Goal: Transaction & Acquisition: Download file/media

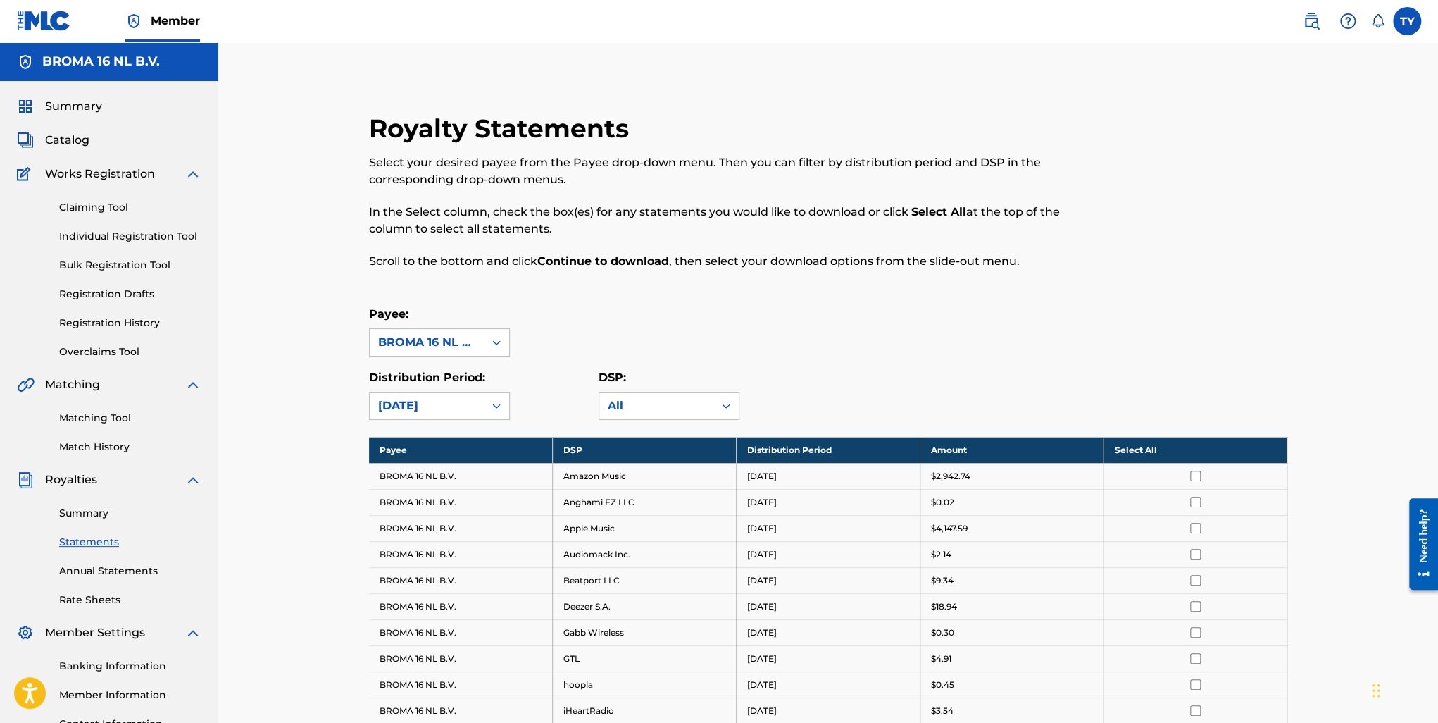
click at [80, 139] on span "Catalog" at bounding box center [67, 140] width 44 height 17
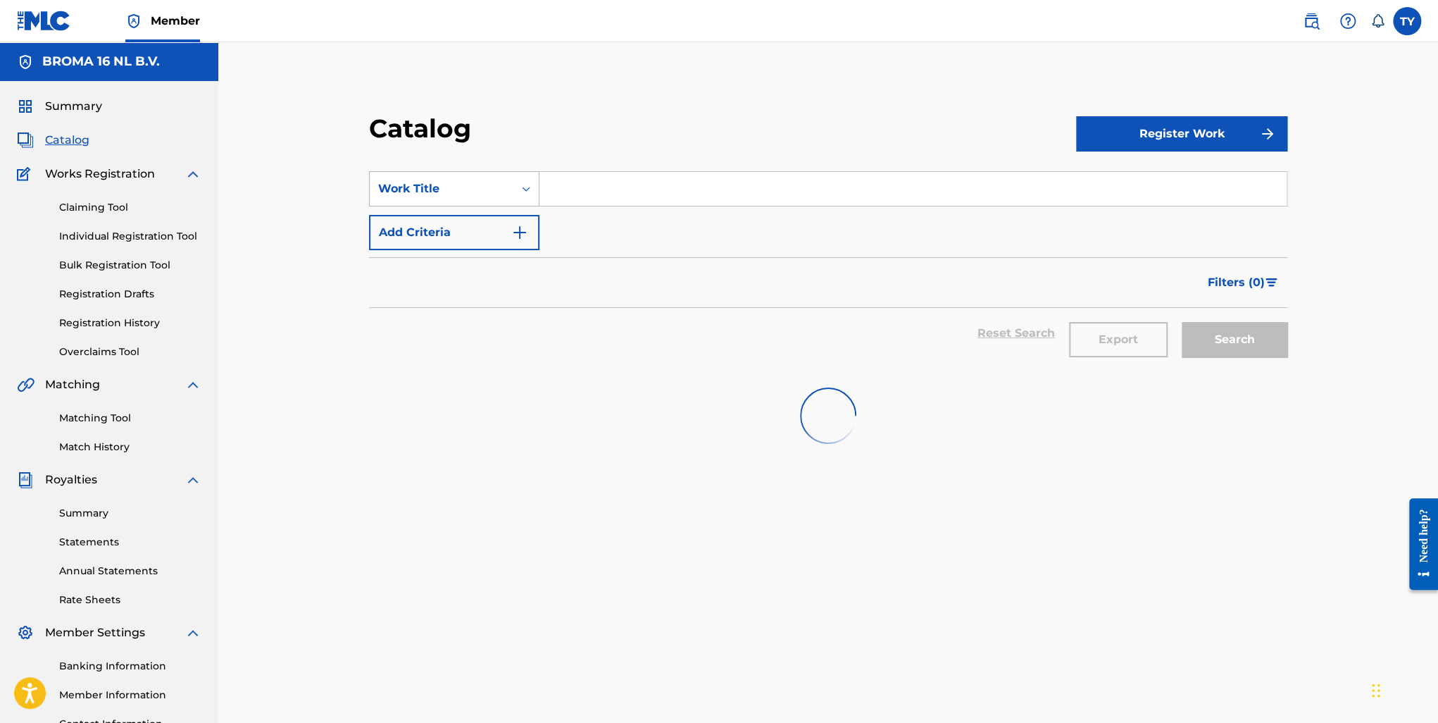
click at [493, 197] on div "Work Title" at bounding box center [441, 188] width 127 height 17
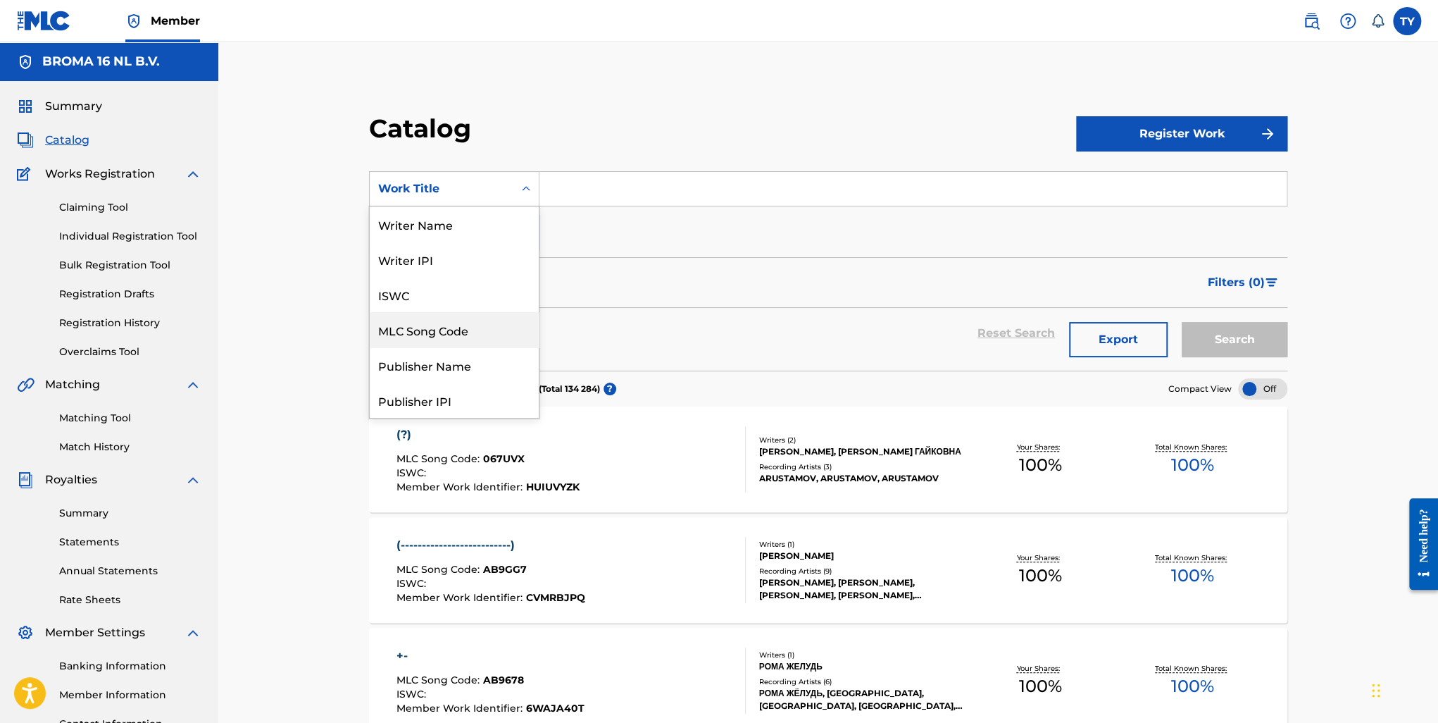
click at [492, 333] on div "MLC Song Code" at bounding box center [454, 329] width 169 height 35
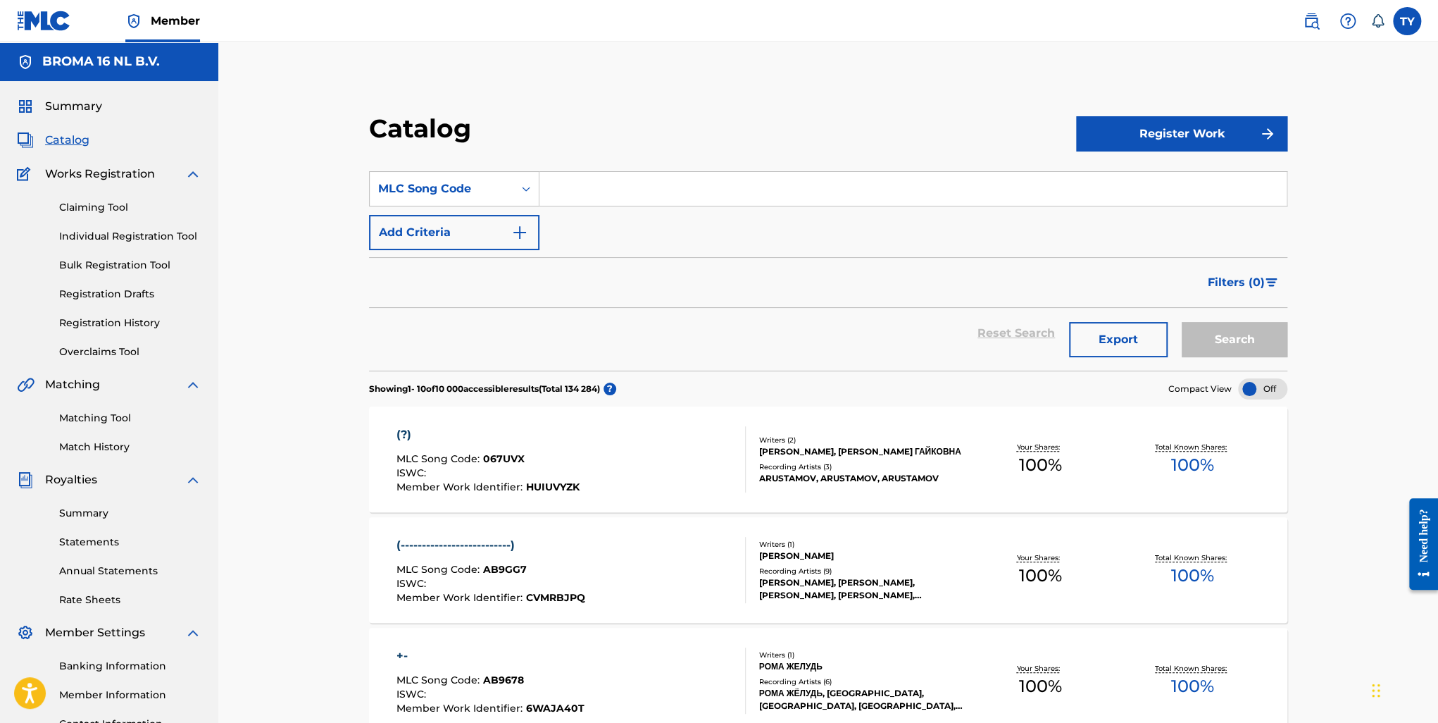
click at [609, 189] on input "Search Form" at bounding box center [913, 189] width 747 height 34
paste input "070TCW"
type input "070TCW"
click at [1261, 342] on button "Search" at bounding box center [1235, 339] width 106 height 35
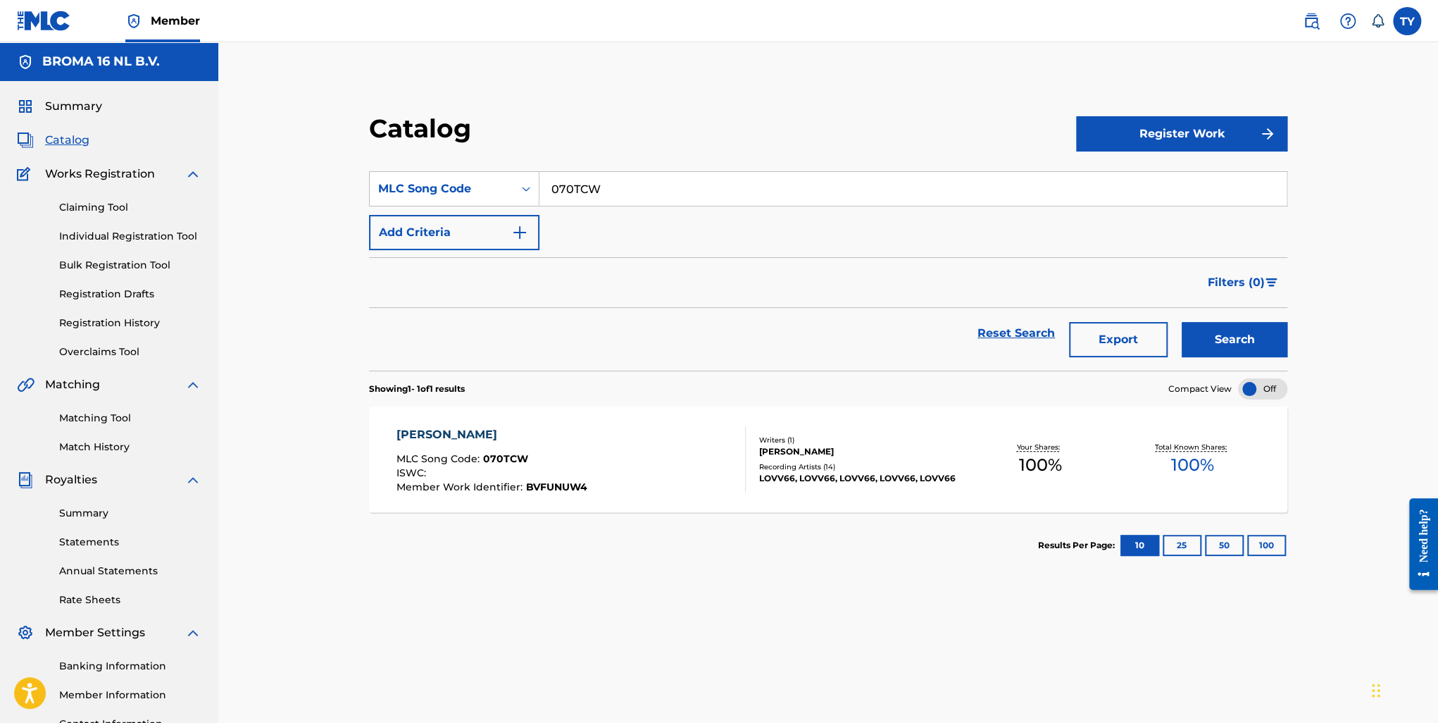
click at [440, 440] on div "МАЙ МАЙ" at bounding box center [492, 434] width 191 height 17
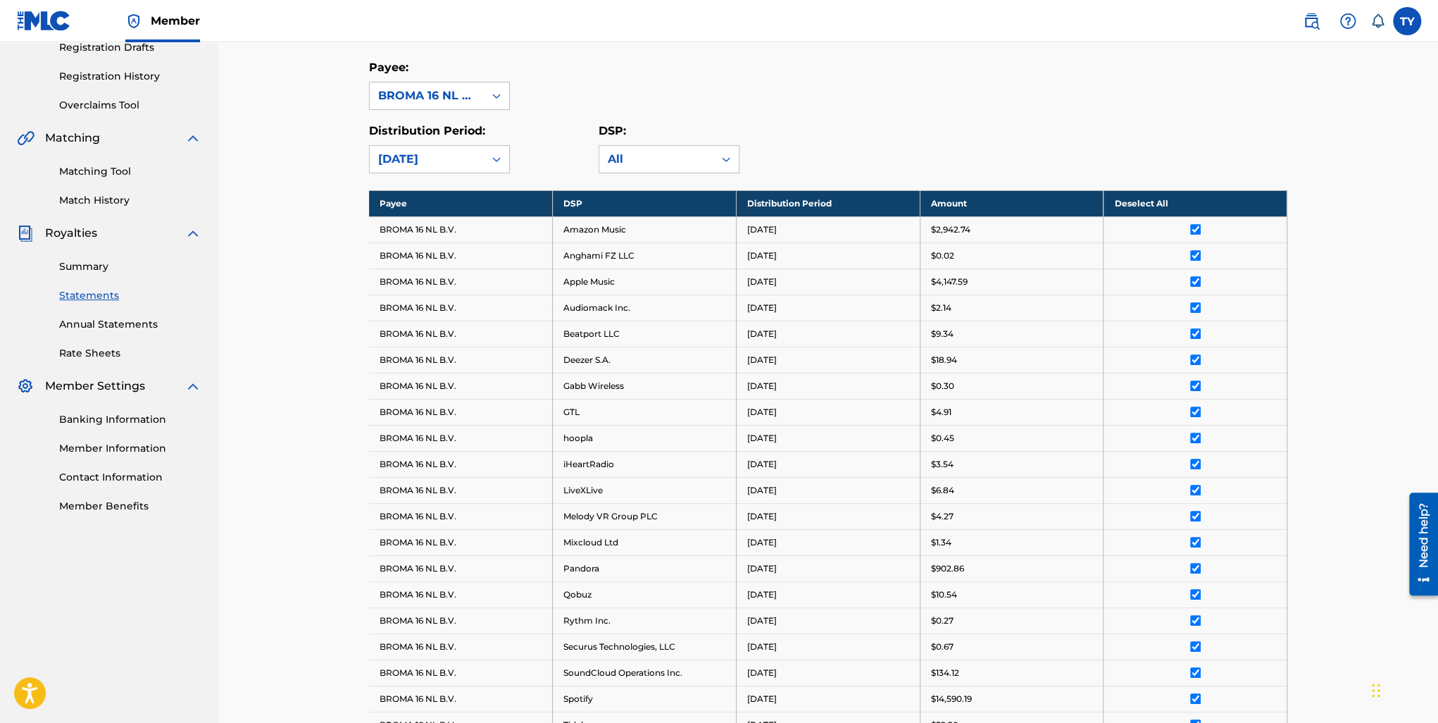
scroll to position [173, 0]
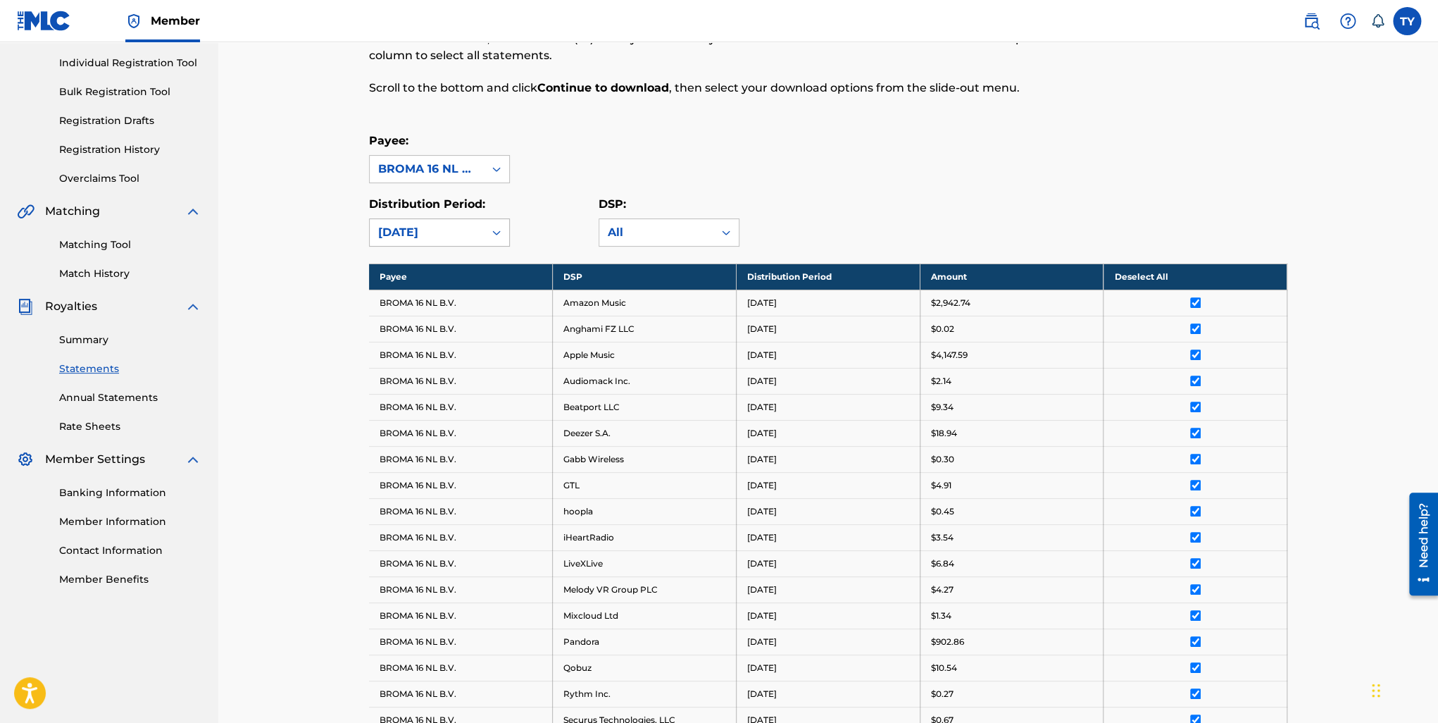
click at [444, 230] on div "[DATE]" at bounding box center [426, 232] width 97 height 17
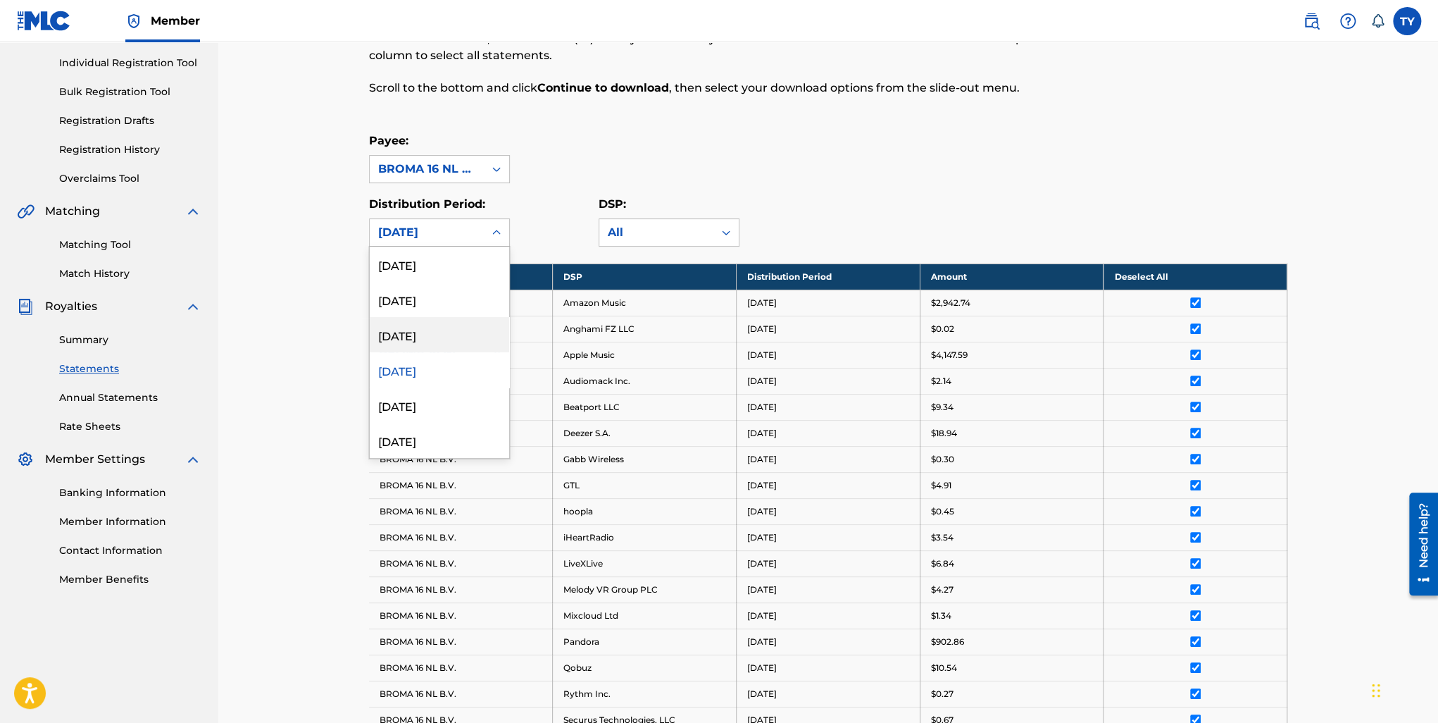
click at [434, 340] on div "June 2025" at bounding box center [439, 334] width 139 height 35
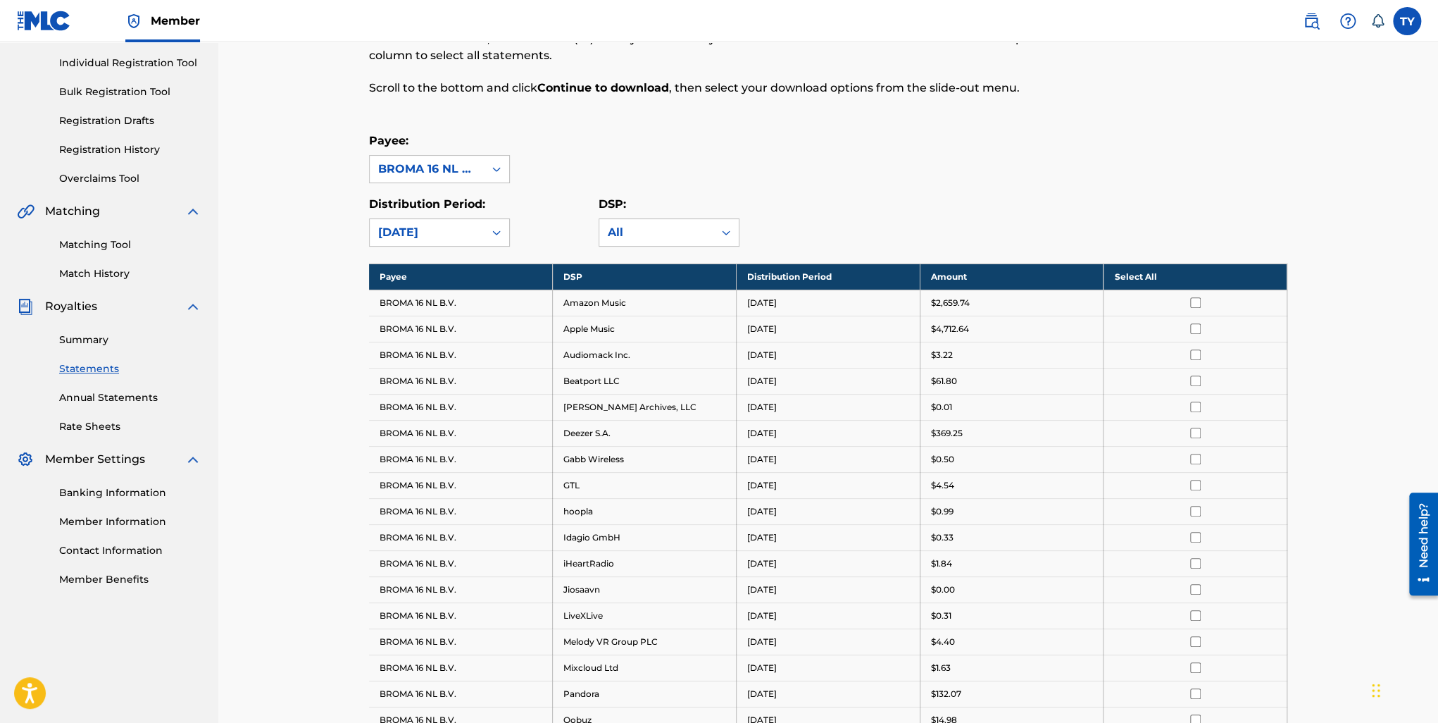
click at [1239, 176] on div "Payee: BROMA 16 NL B.V." at bounding box center [828, 157] width 919 height 51
click at [86, 368] on link "Statements" at bounding box center [130, 368] width 142 height 15
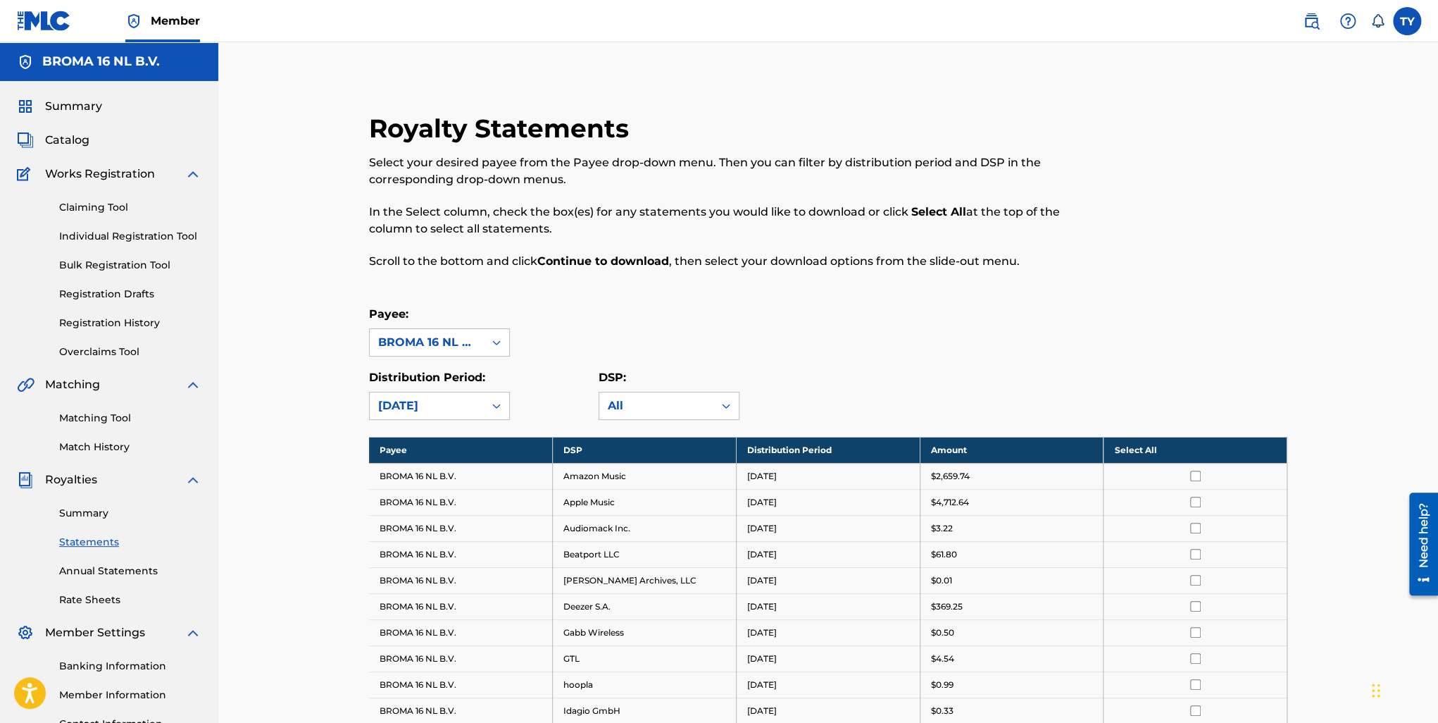
click at [82, 516] on link "Summary" at bounding box center [130, 513] width 142 height 15
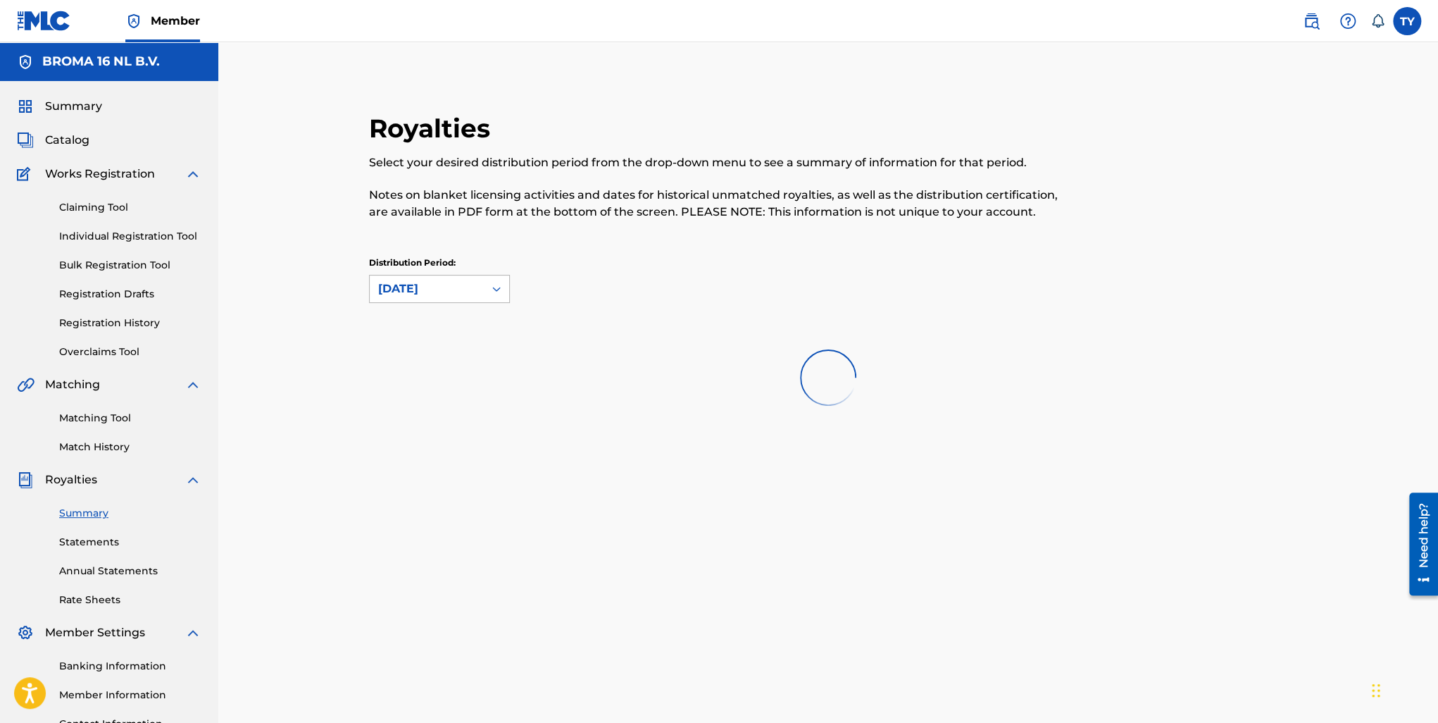
click at [404, 288] on div "[DATE]" at bounding box center [426, 288] width 97 height 17
click at [620, 268] on div "Distribution Period: August 2025" at bounding box center [828, 279] width 919 height 46
click at [66, 106] on span "Summary" at bounding box center [73, 106] width 57 height 17
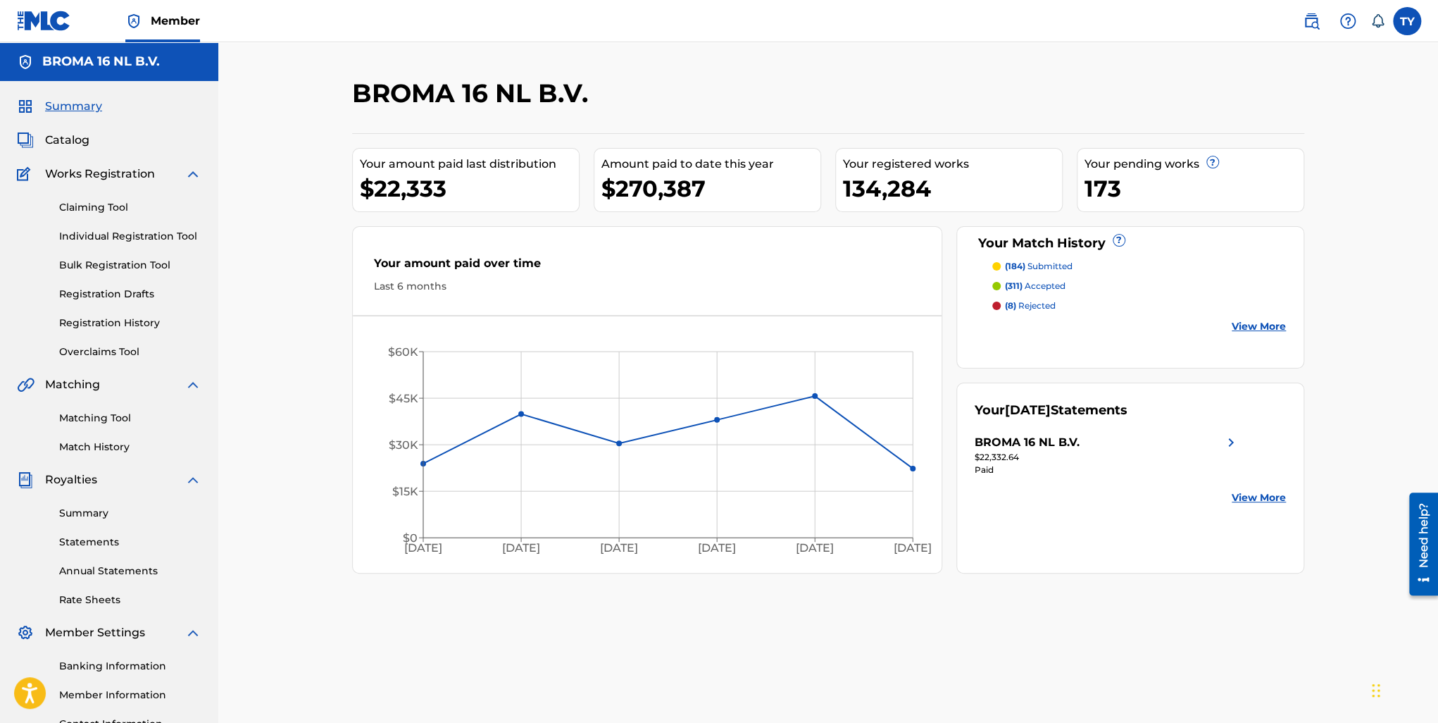
click at [1268, 498] on link "View More" at bounding box center [1259, 497] width 54 height 15
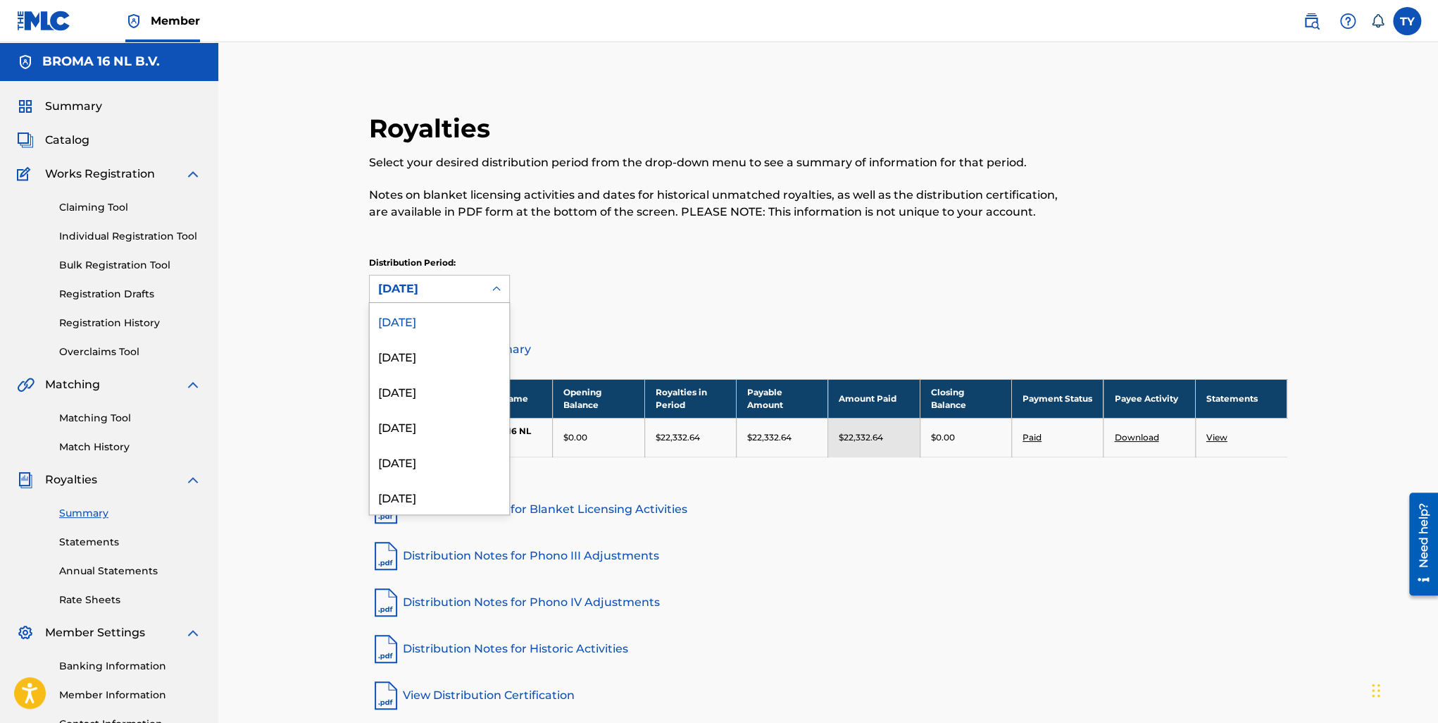
click at [462, 287] on div "[DATE]" at bounding box center [426, 288] width 97 height 17
click at [425, 402] on div "[DATE]" at bounding box center [439, 390] width 139 height 35
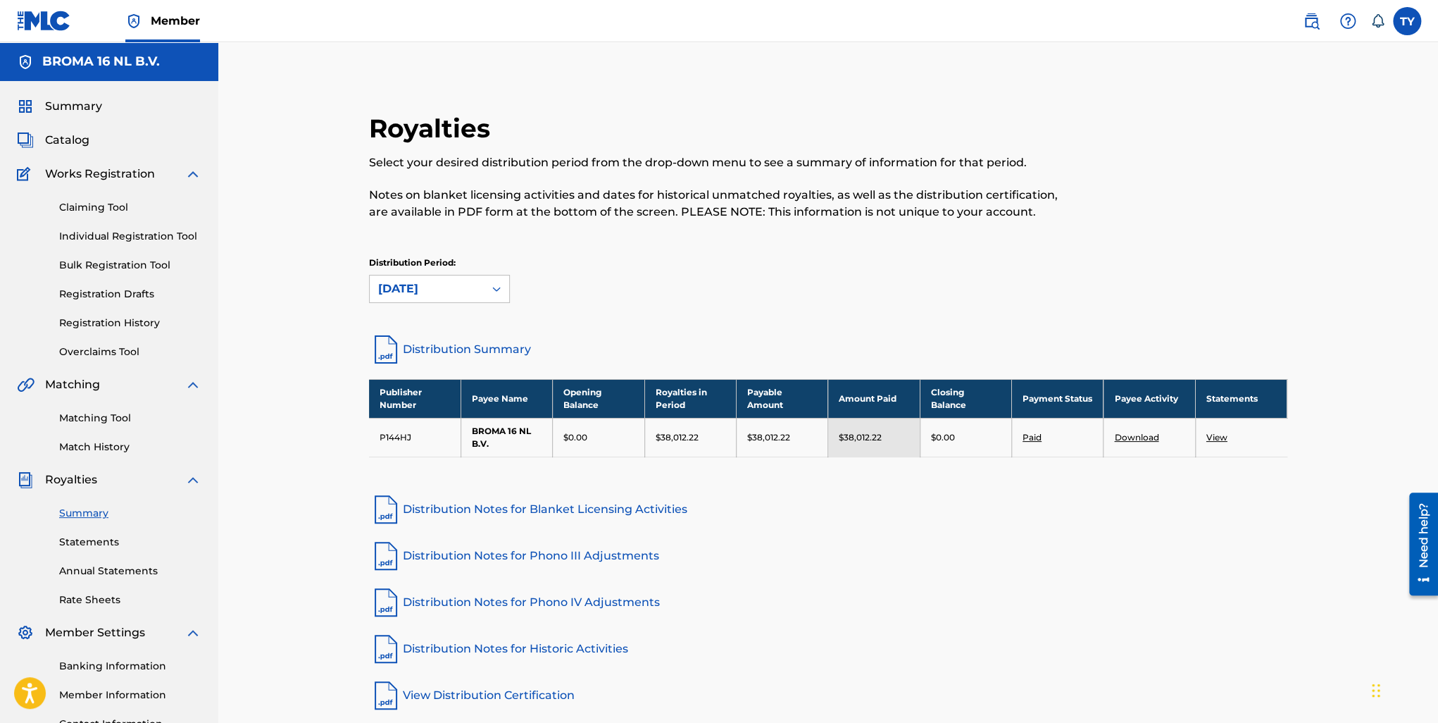
click at [1218, 437] on link "View" at bounding box center [1217, 437] width 21 height 11
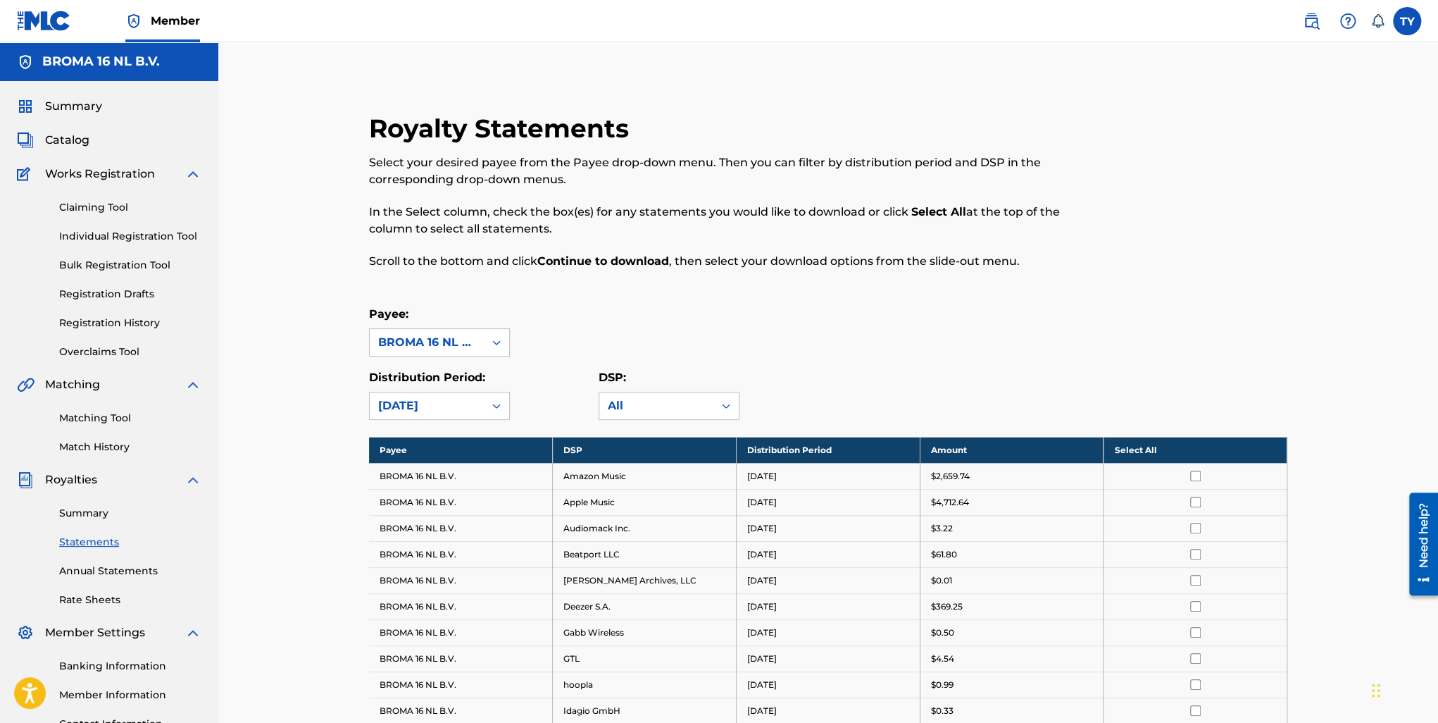
click at [1007, 330] on div "Payee: BROMA 16 NL B.V." at bounding box center [828, 331] width 919 height 51
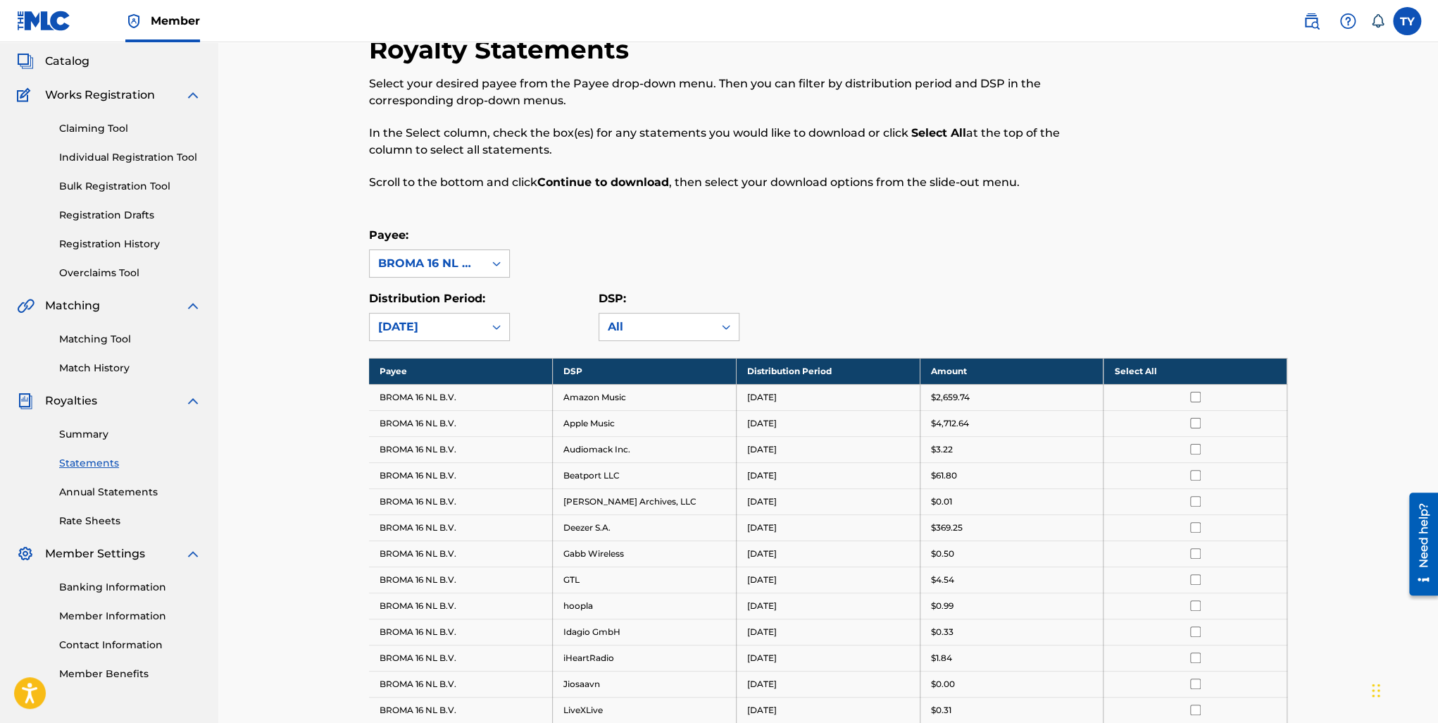
scroll to position [211, 0]
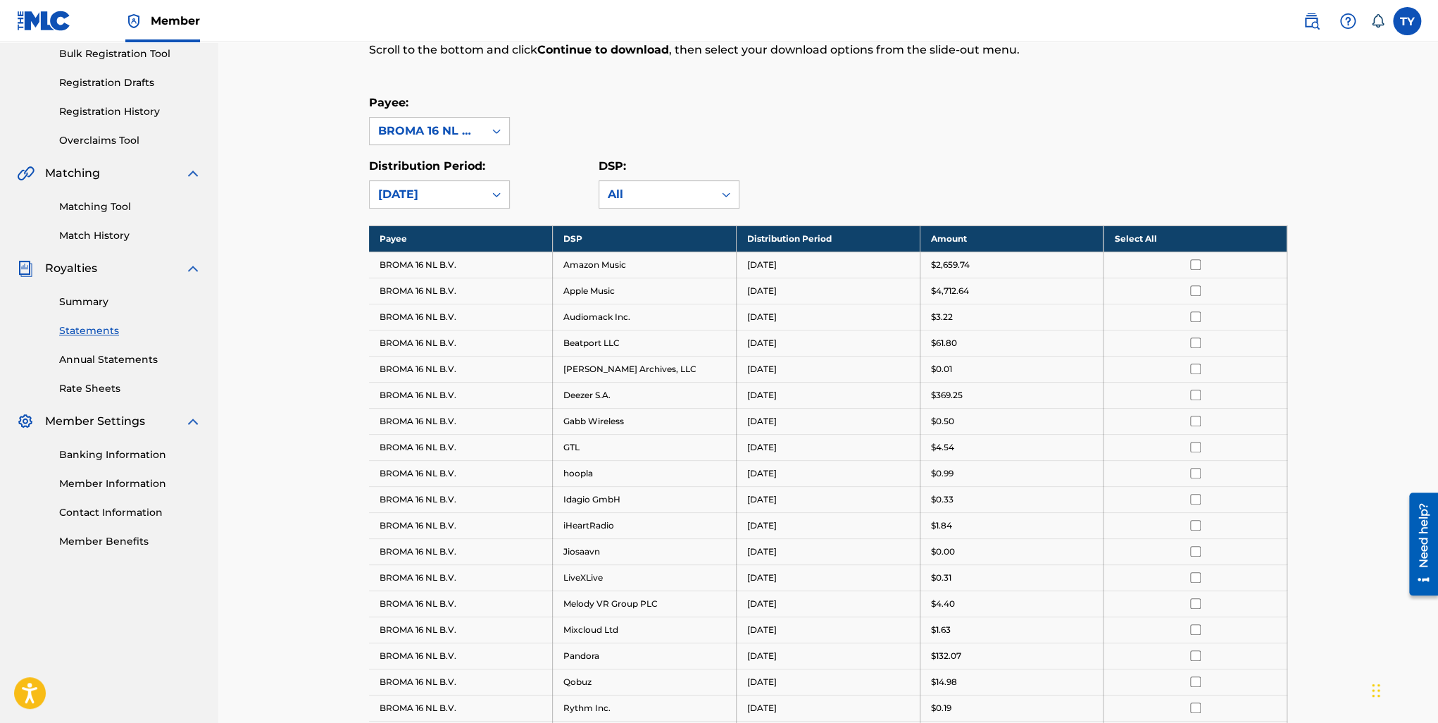
click at [1152, 239] on th "Select All" at bounding box center [1196, 238] width 184 height 26
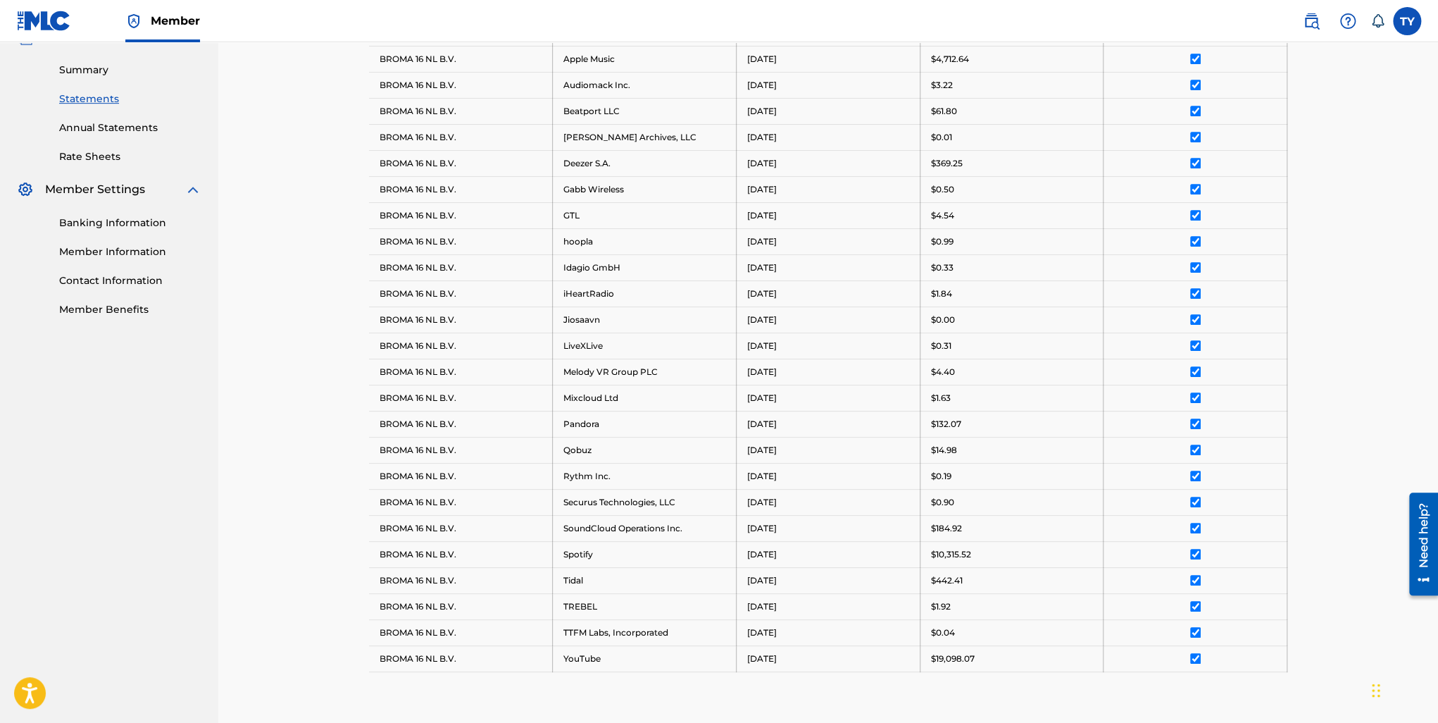
scroll to position [603, 0]
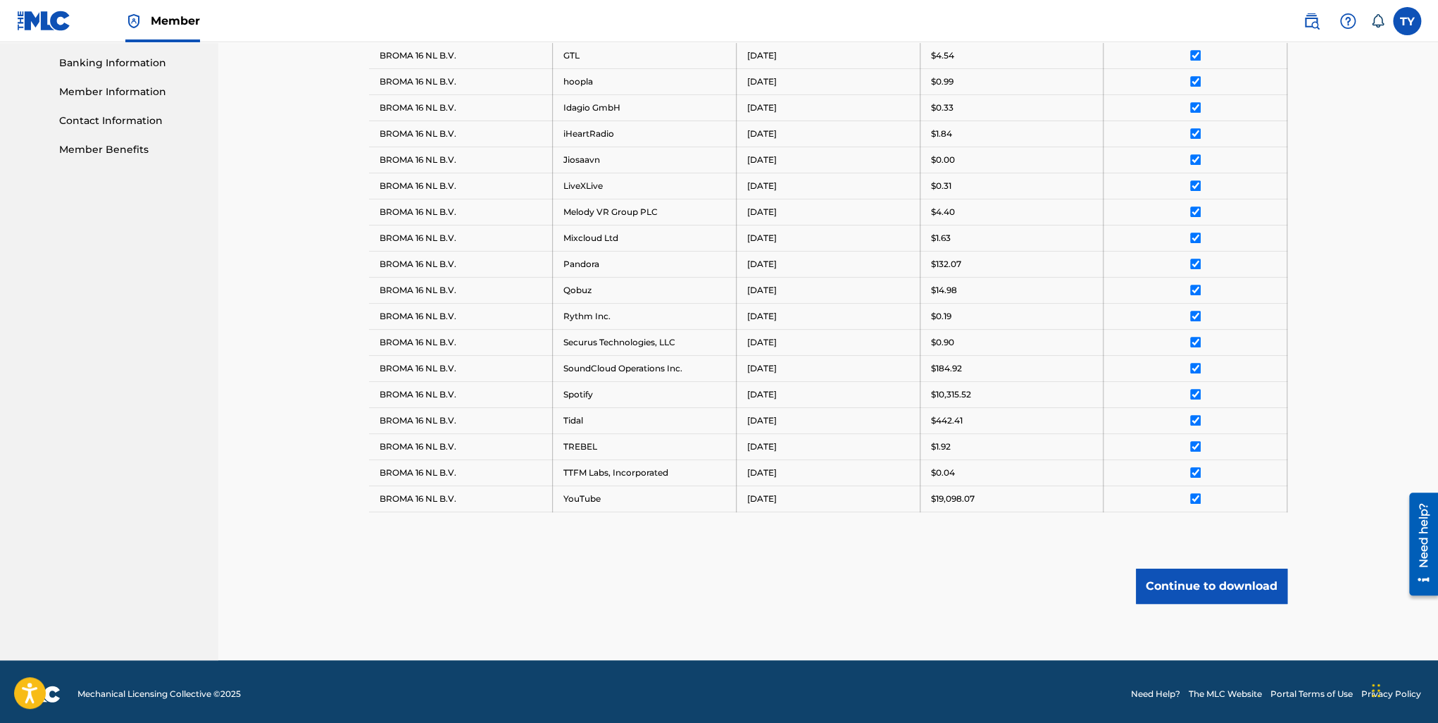
click at [1244, 583] on button "Continue to download" at bounding box center [1211, 585] width 151 height 35
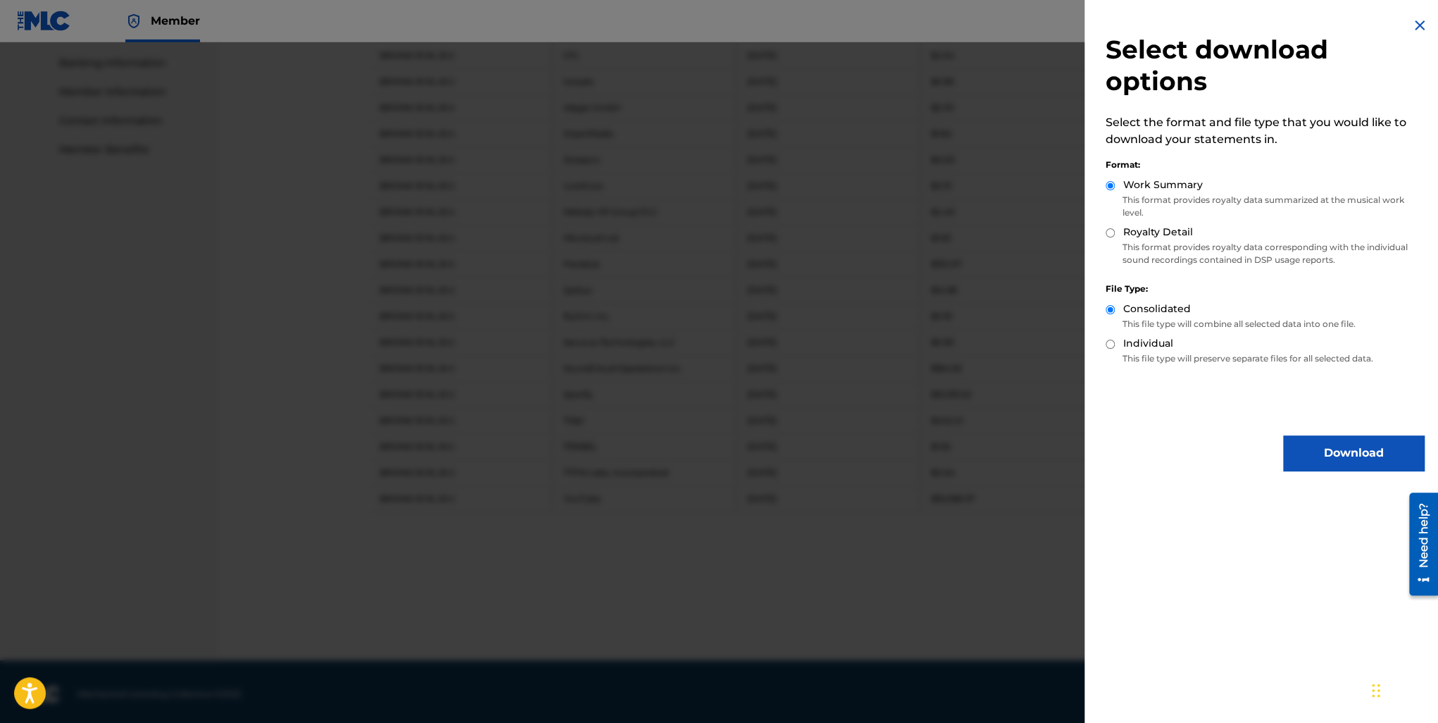
click at [1328, 455] on button "Download" at bounding box center [1353, 452] width 141 height 35
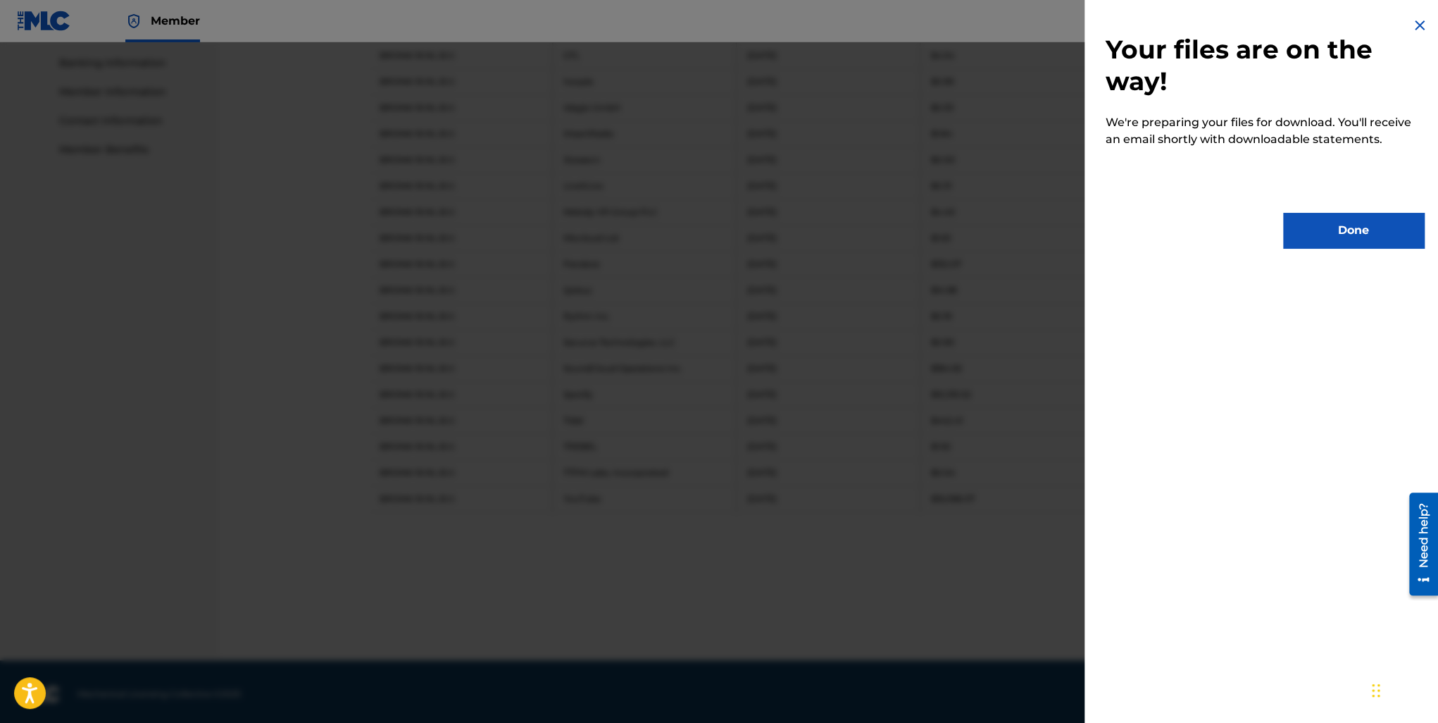
click at [1340, 237] on button "Done" at bounding box center [1353, 230] width 141 height 35
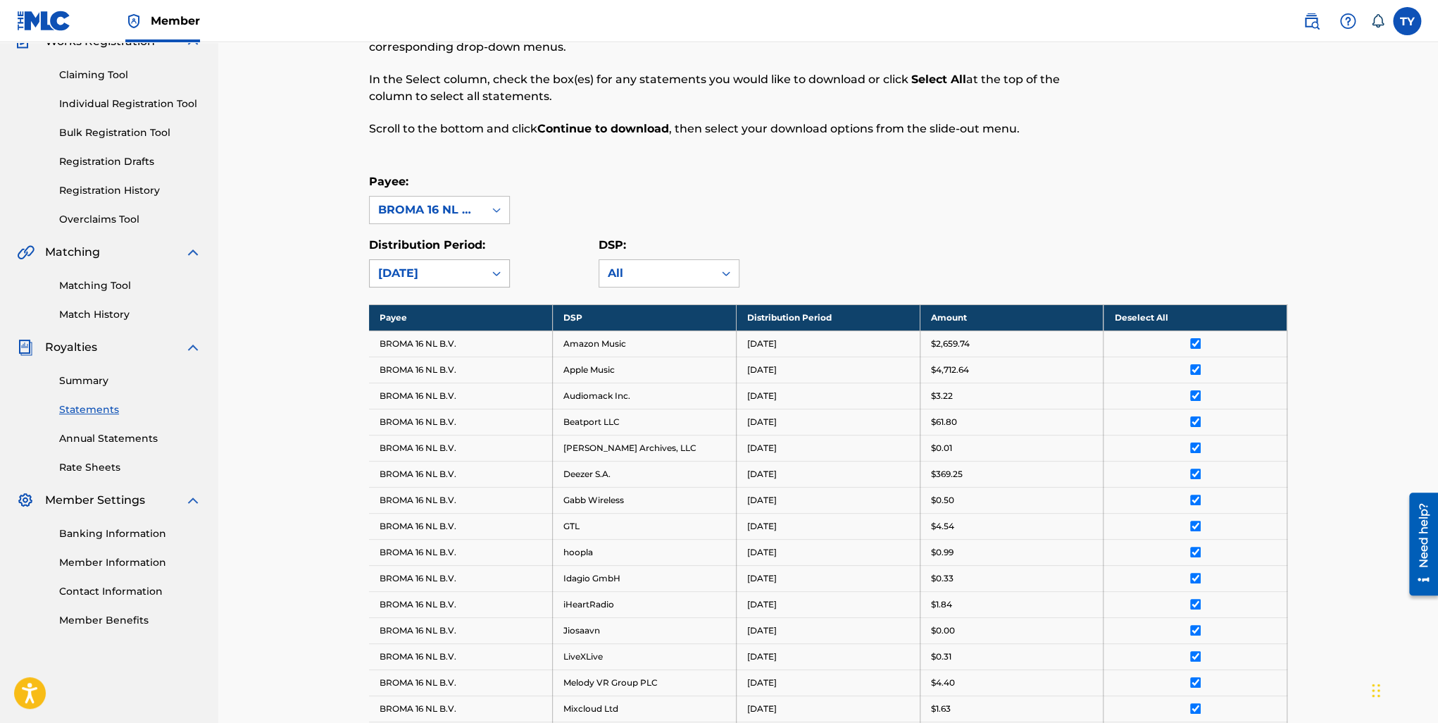
scroll to position [0, 0]
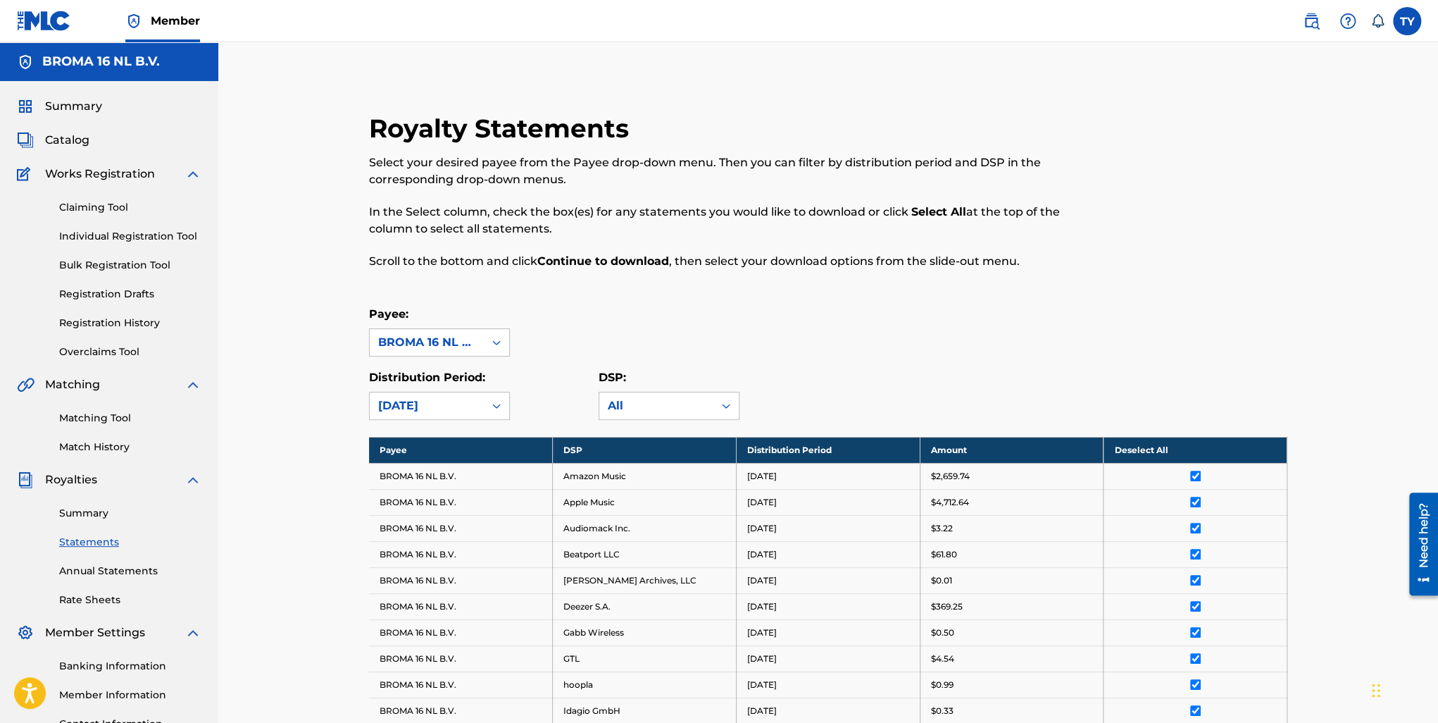
click at [68, 111] on span "Summary" at bounding box center [73, 106] width 57 height 17
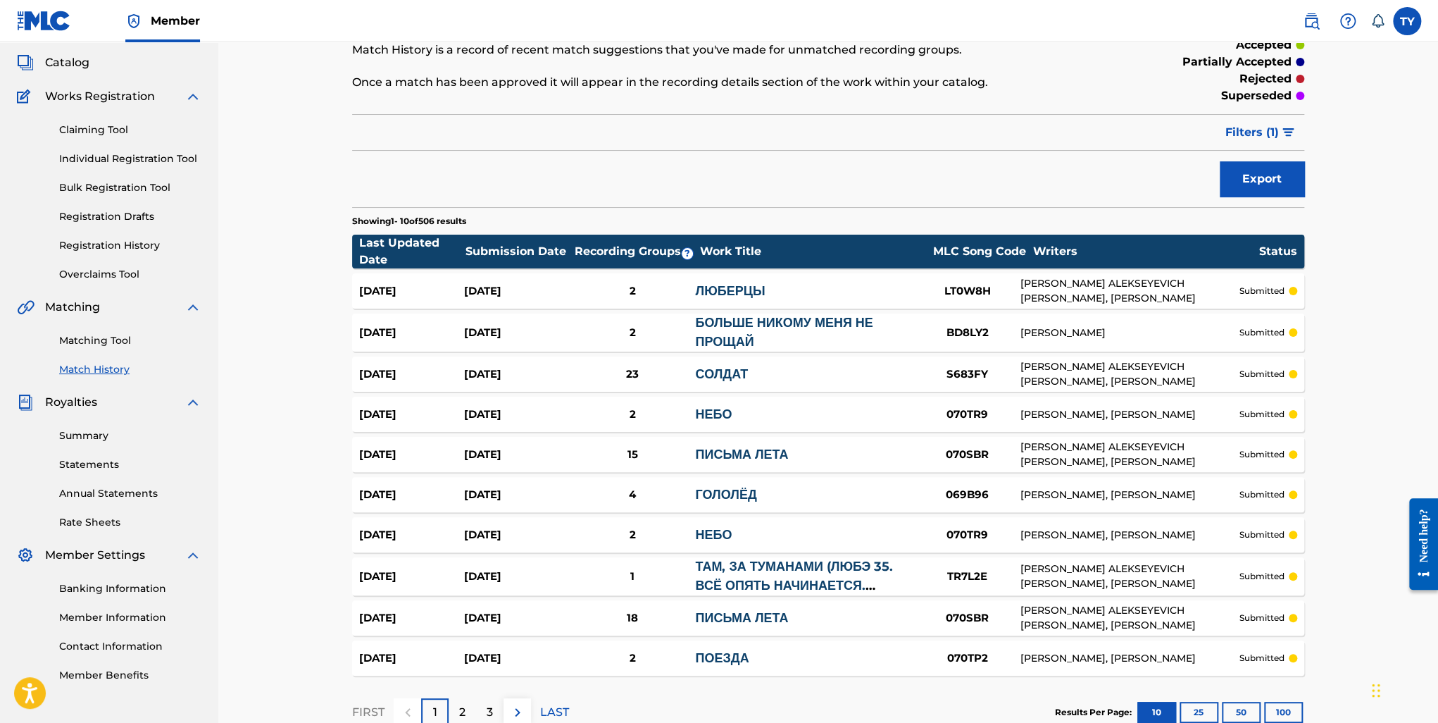
scroll to position [170, 0]
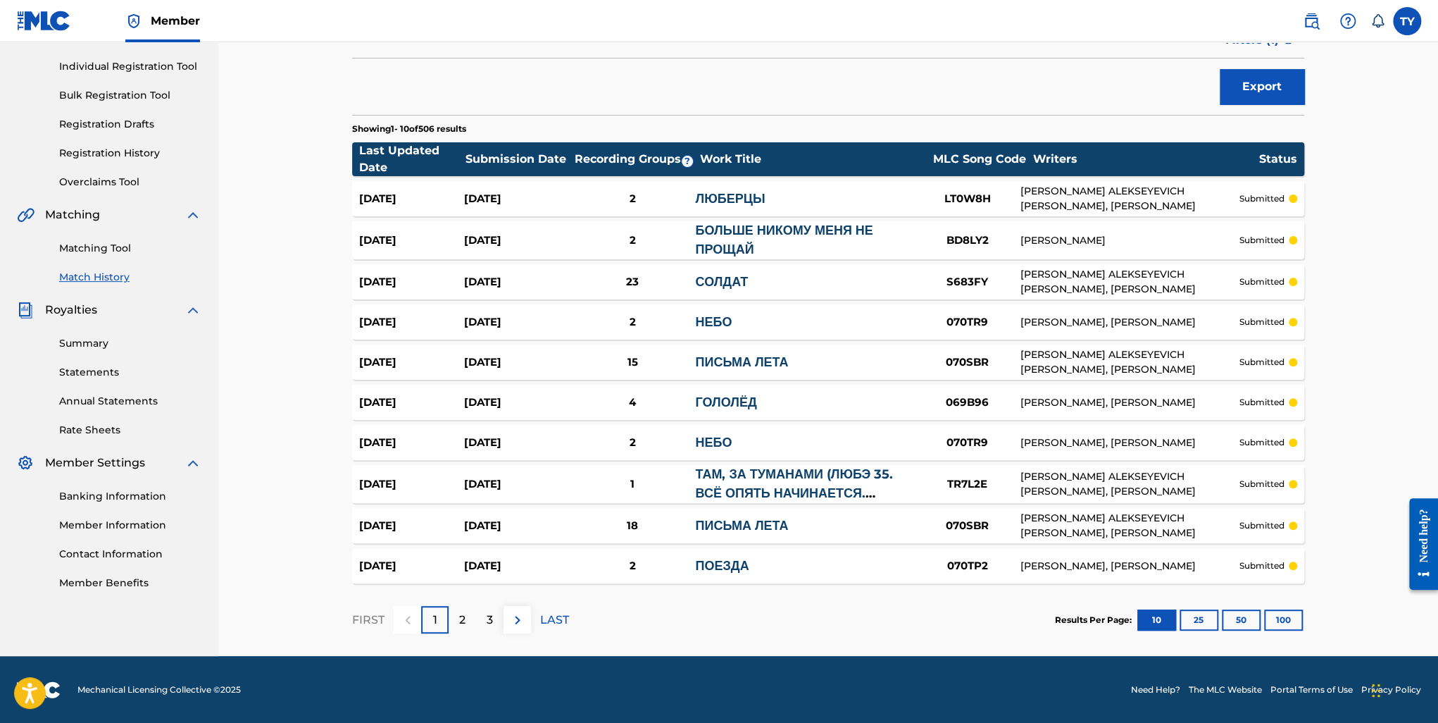
click at [1293, 623] on button "100" at bounding box center [1283, 619] width 39 height 21
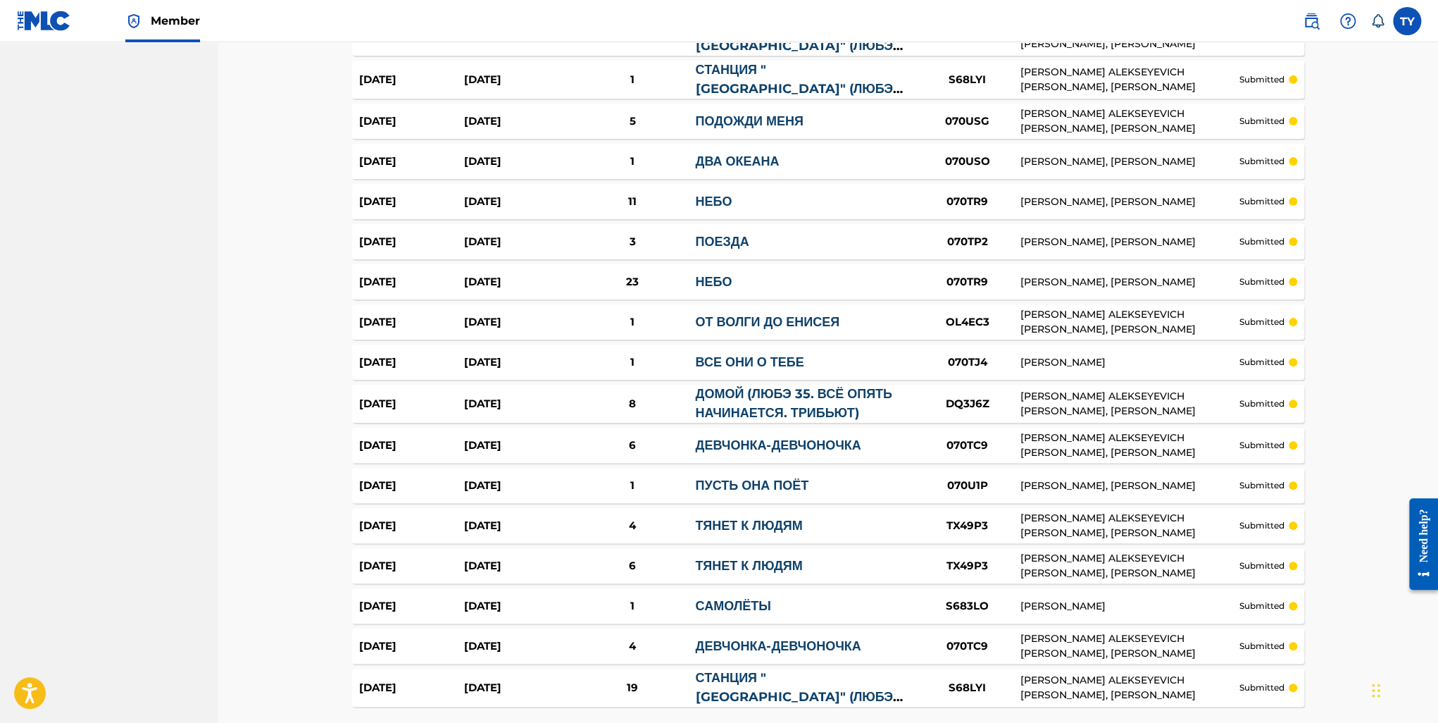
scroll to position [3843, 0]
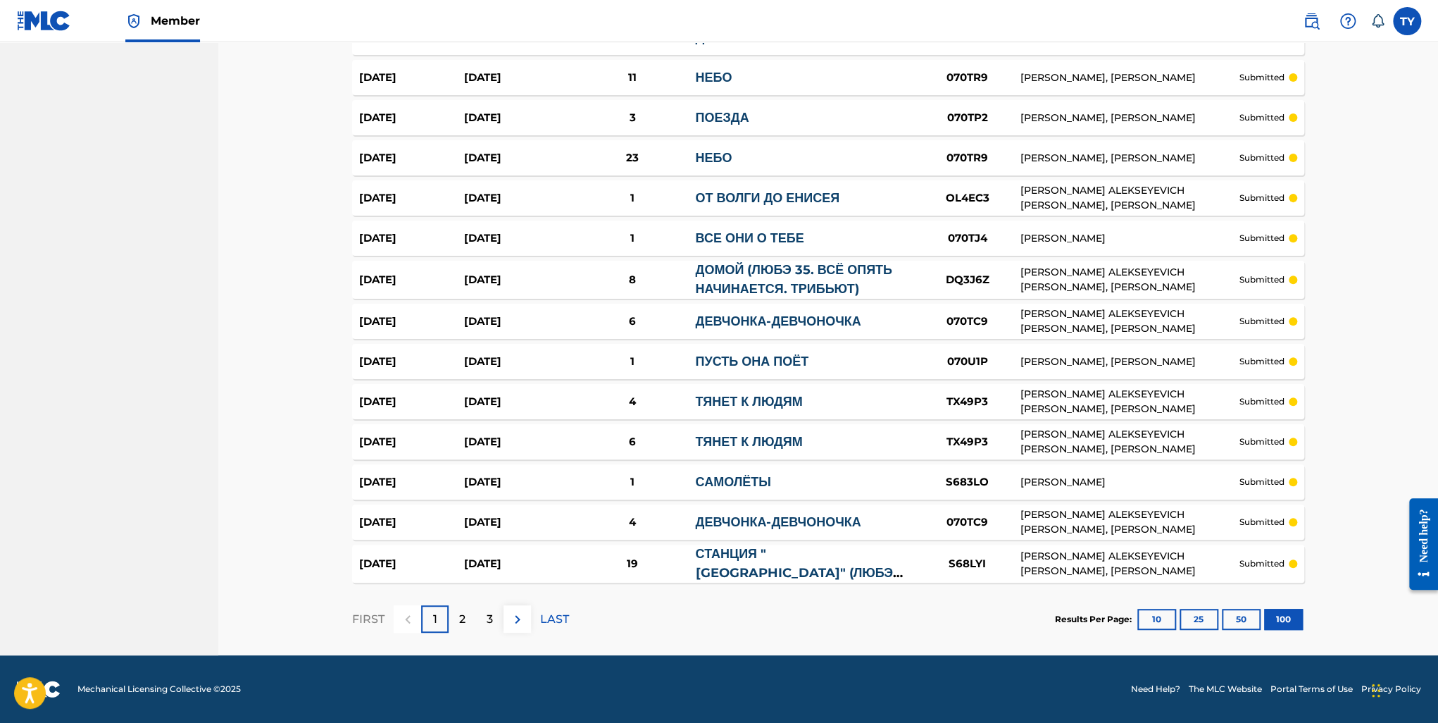
click at [496, 613] on div "3" at bounding box center [489, 618] width 27 height 27
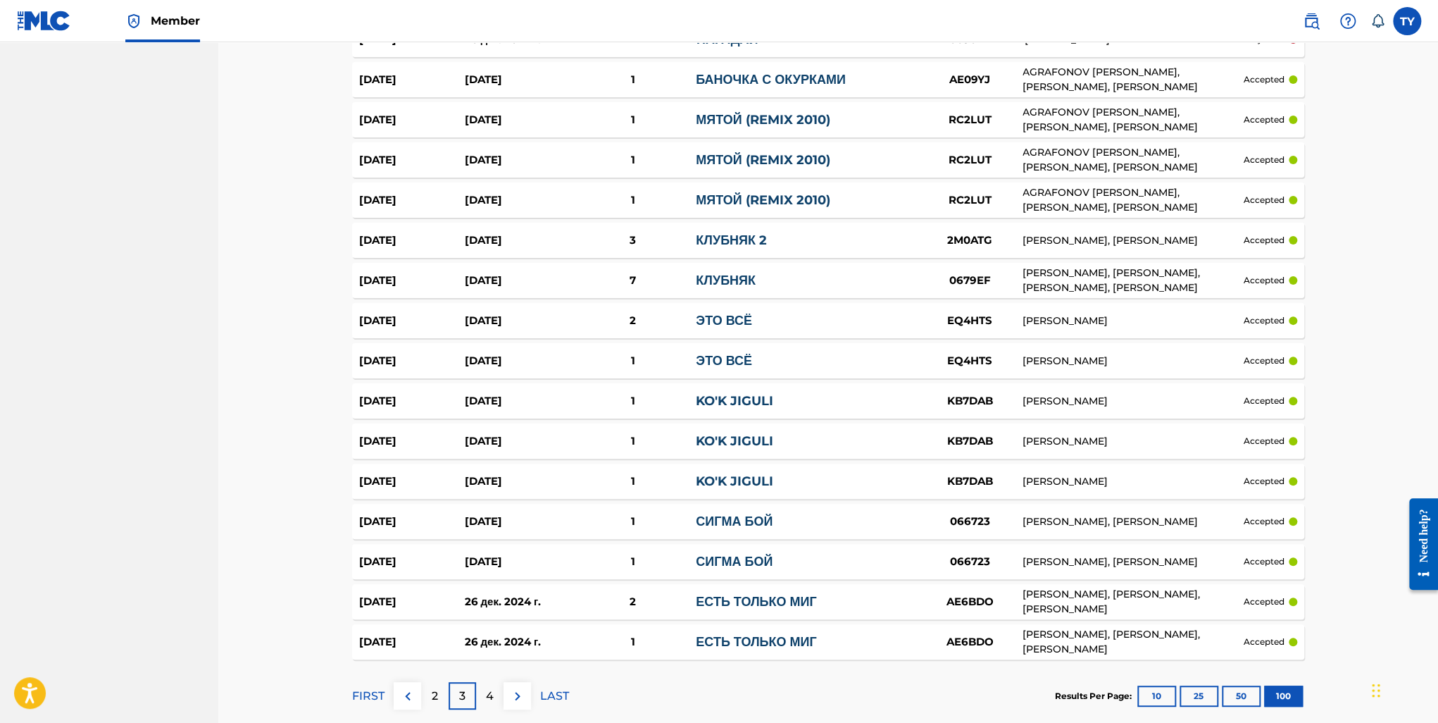
scroll to position [3832, 0]
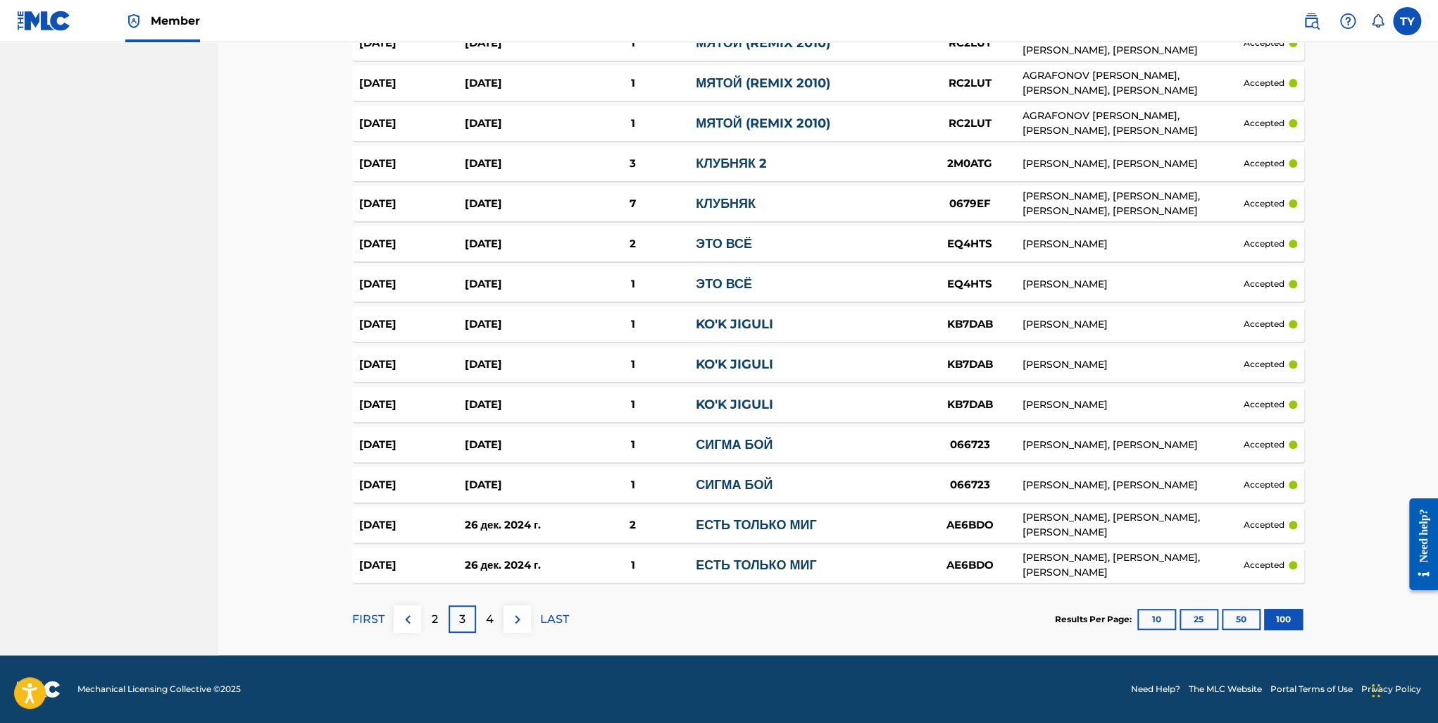
click at [486, 619] on p "4" at bounding box center [490, 619] width 8 height 17
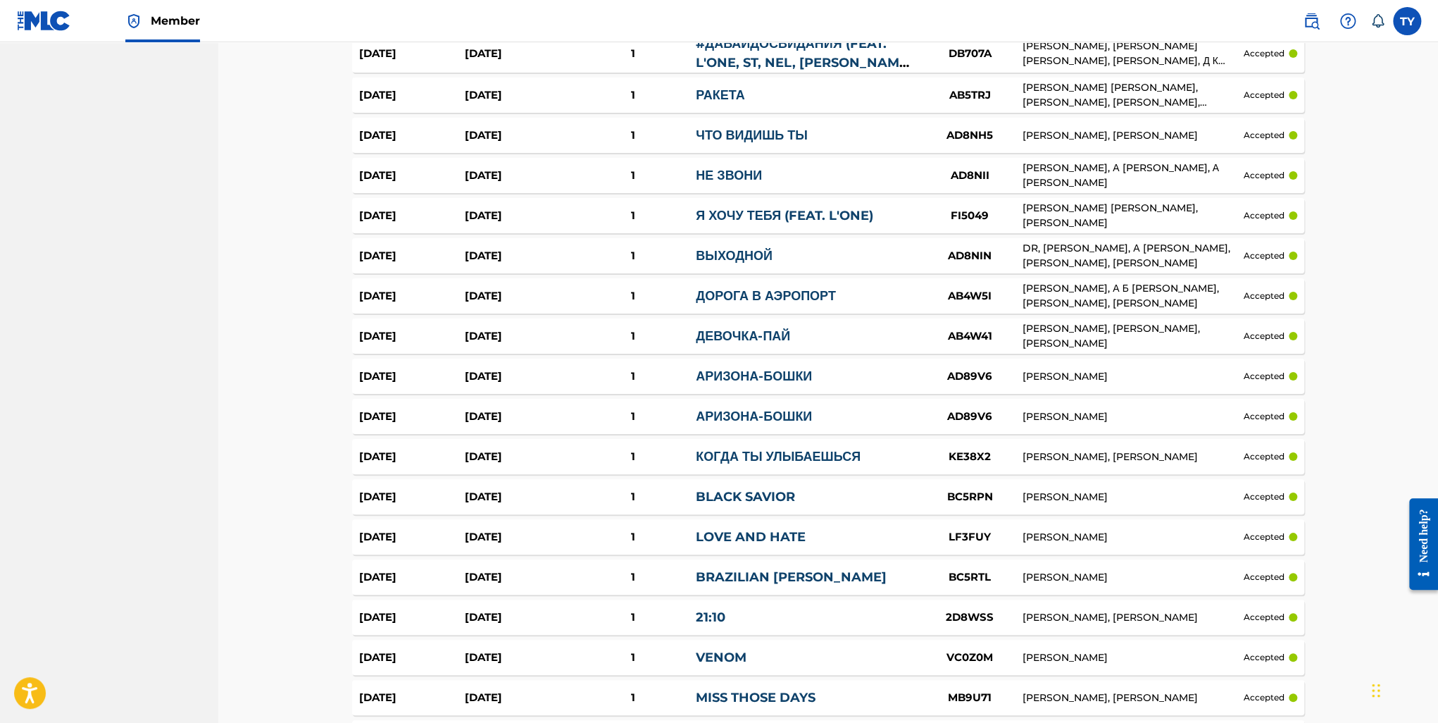
scroll to position [3798, 0]
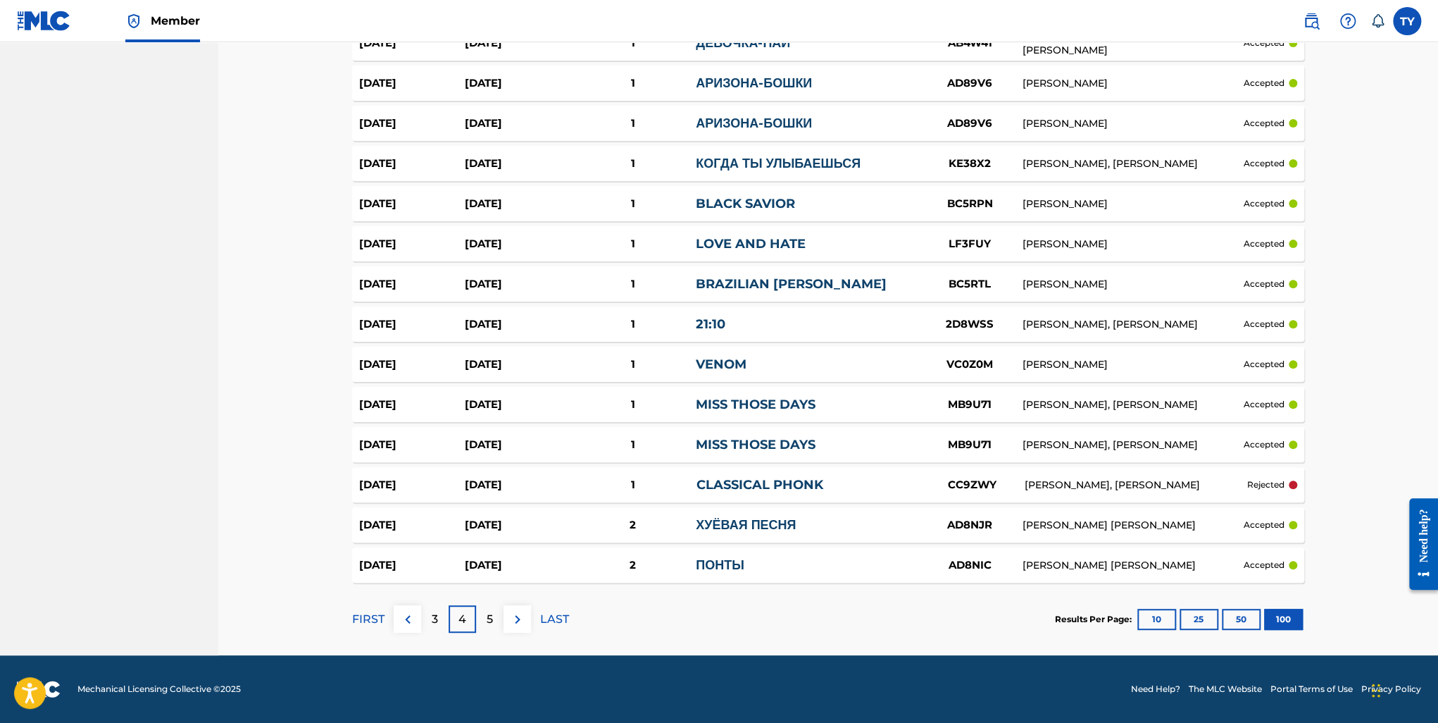
click at [482, 619] on div "5" at bounding box center [489, 618] width 27 height 27
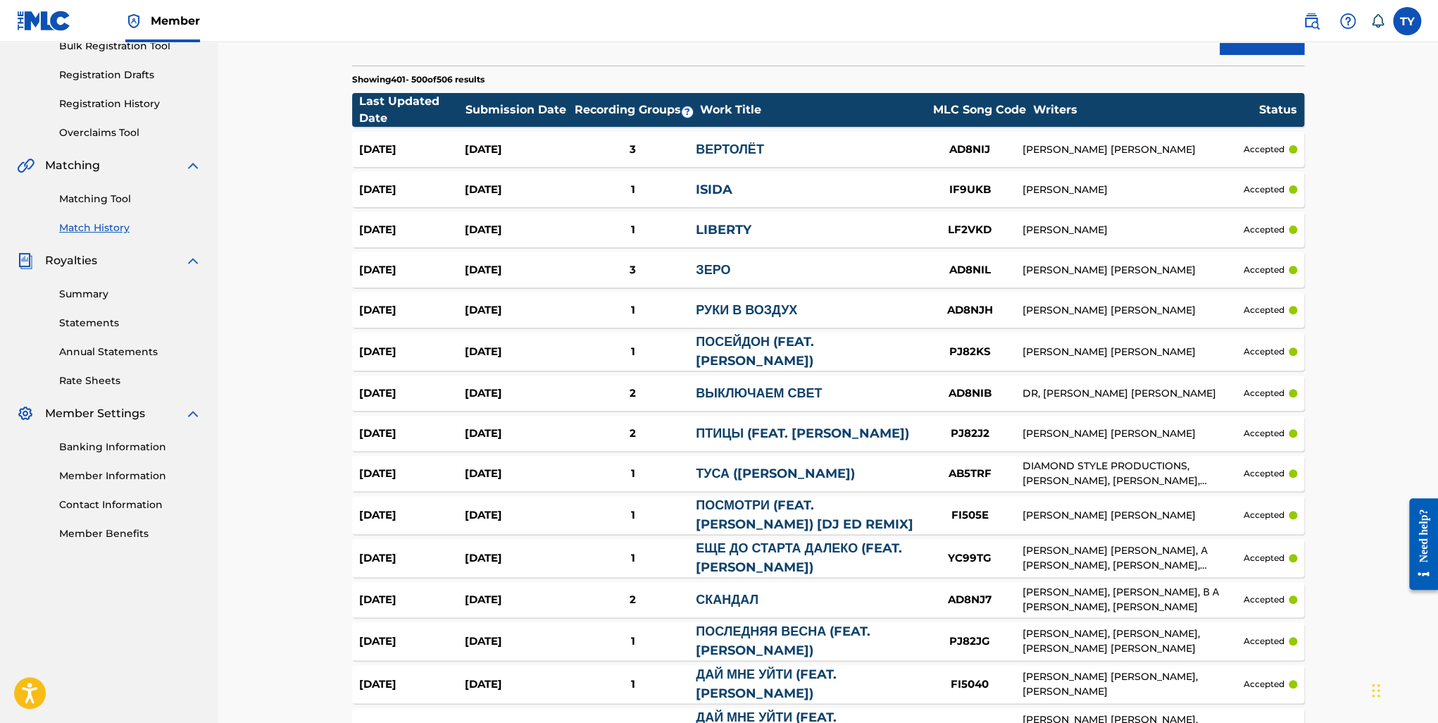
scroll to position [0, 0]
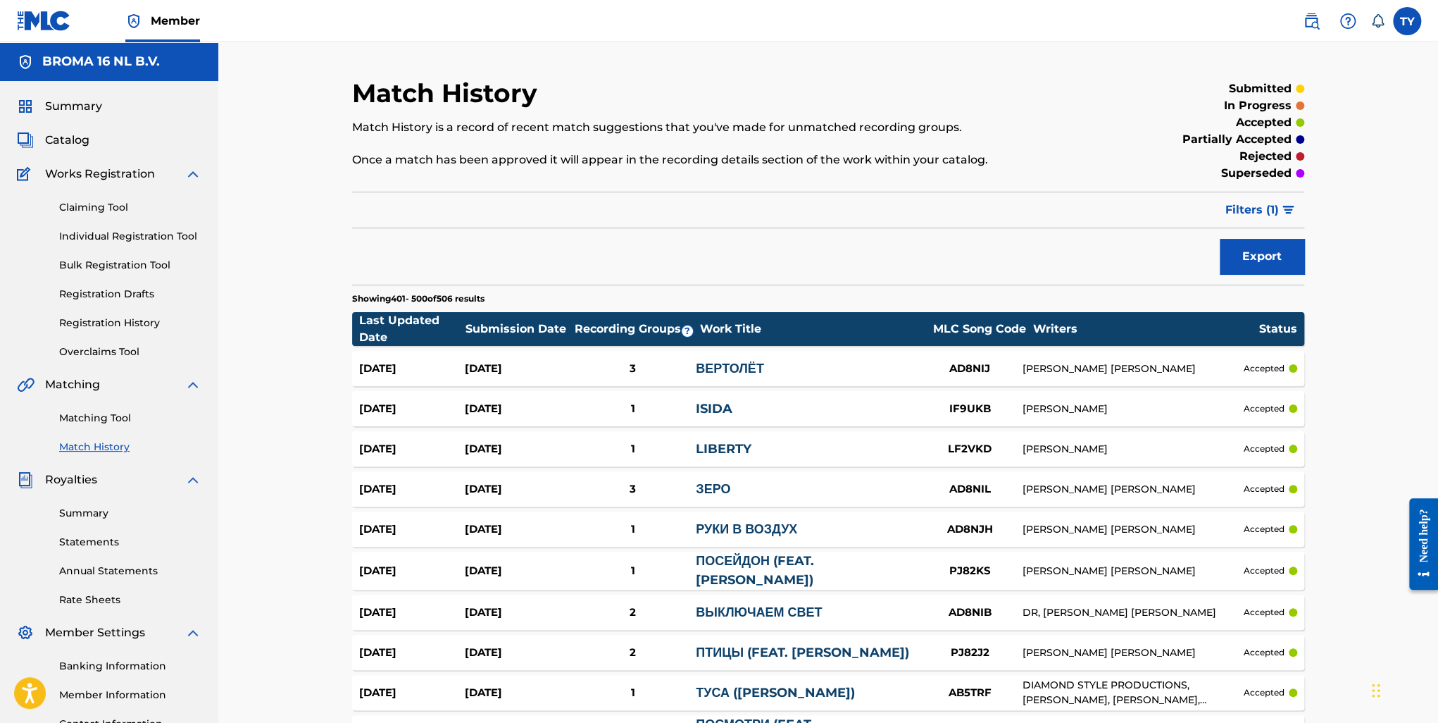
click at [80, 137] on span "Catalog" at bounding box center [67, 140] width 44 height 17
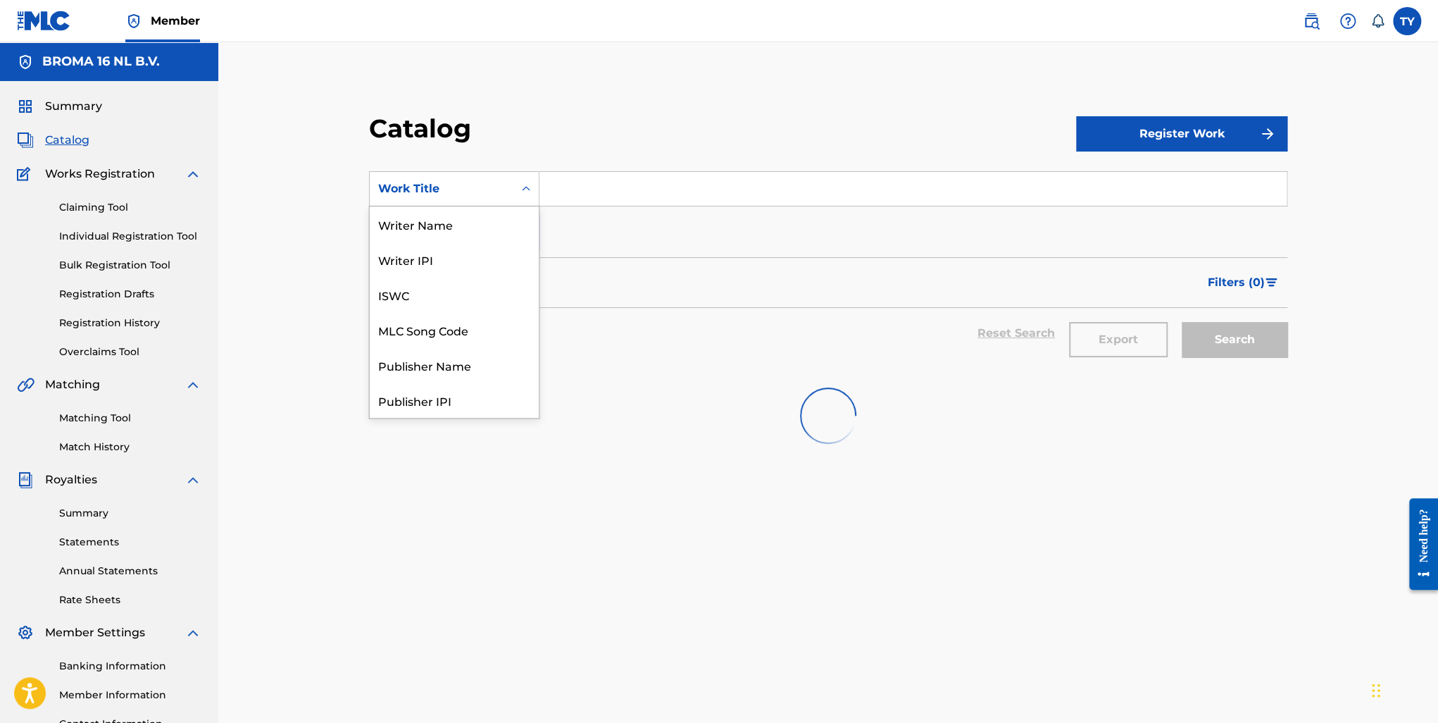
click at [418, 187] on div "Work Title" at bounding box center [441, 188] width 127 height 17
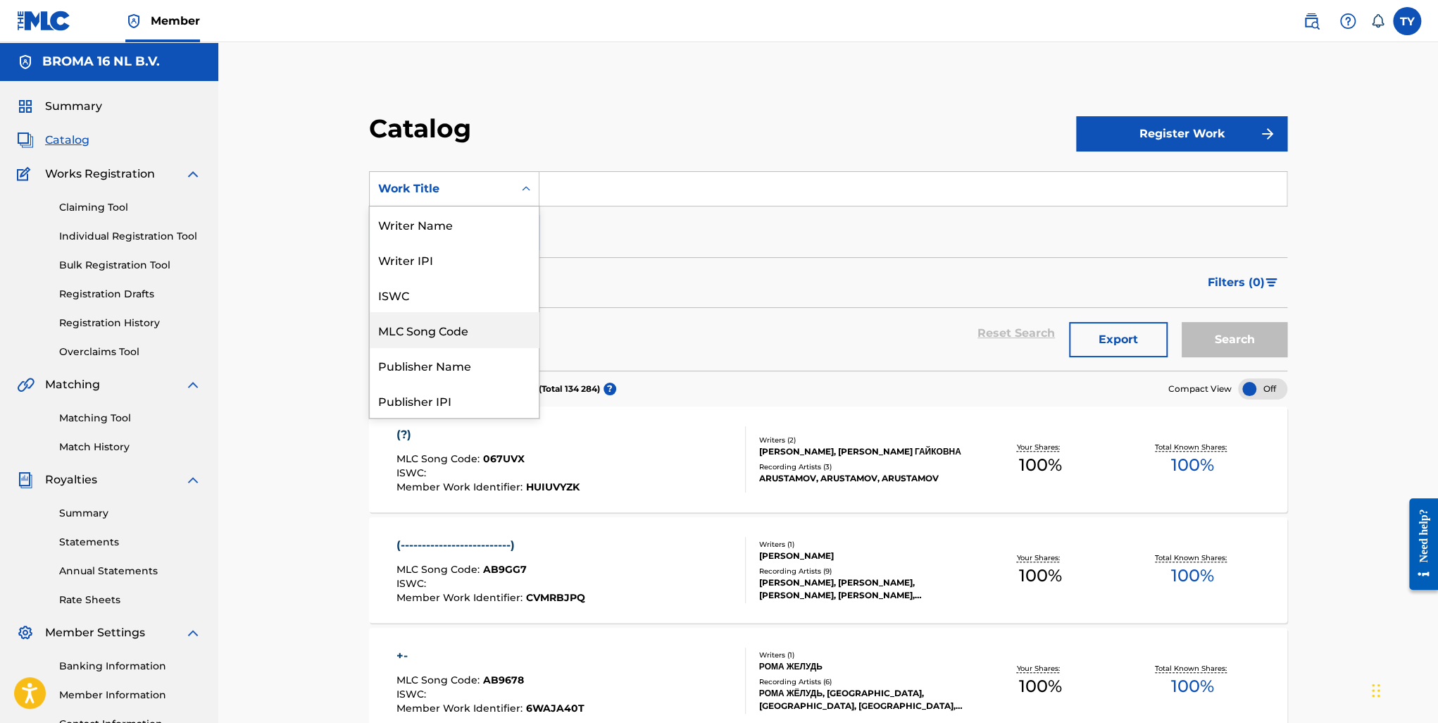
click at [454, 330] on div "MLC Song Code" at bounding box center [454, 329] width 169 height 35
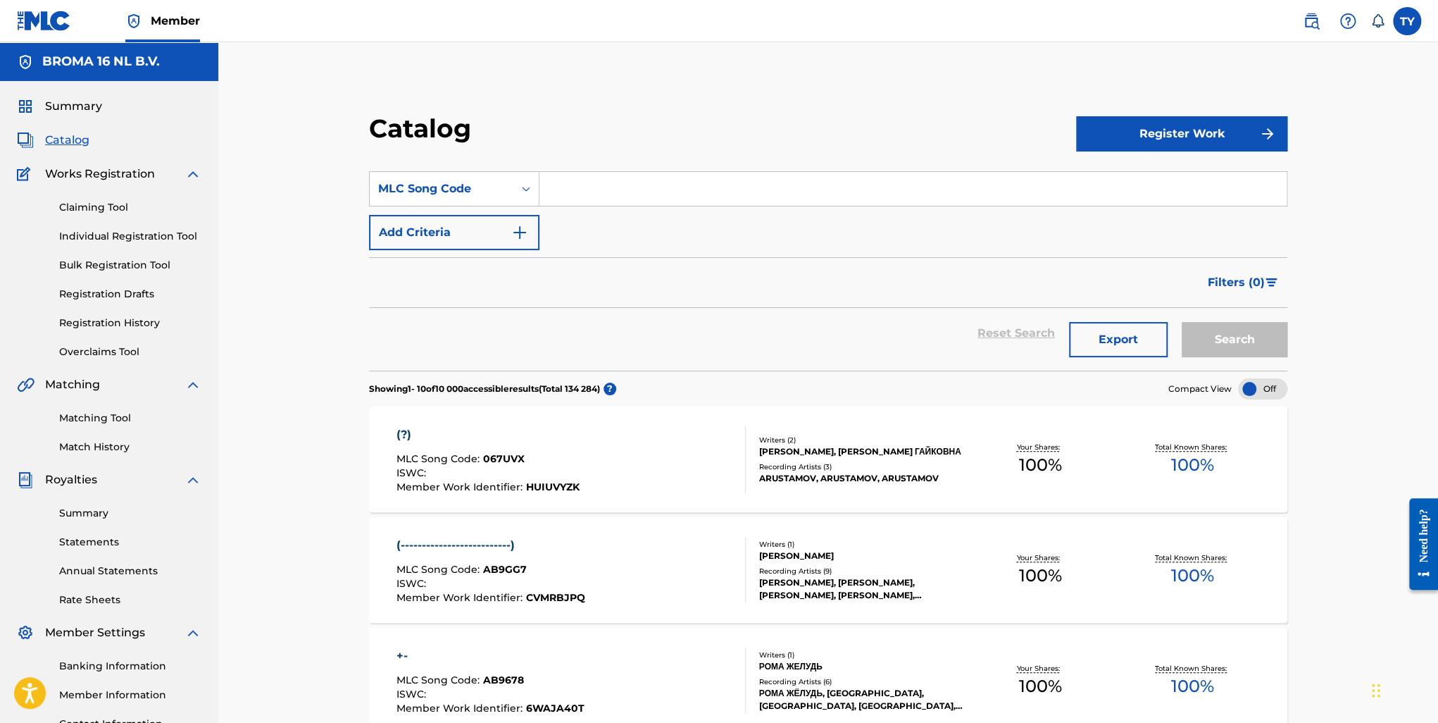
click at [604, 190] on input "Search Form" at bounding box center [913, 189] width 747 height 34
paste input "DA8B5S"
type input "DA8B5S"
click at [1218, 339] on button "Search" at bounding box center [1235, 339] width 106 height 35
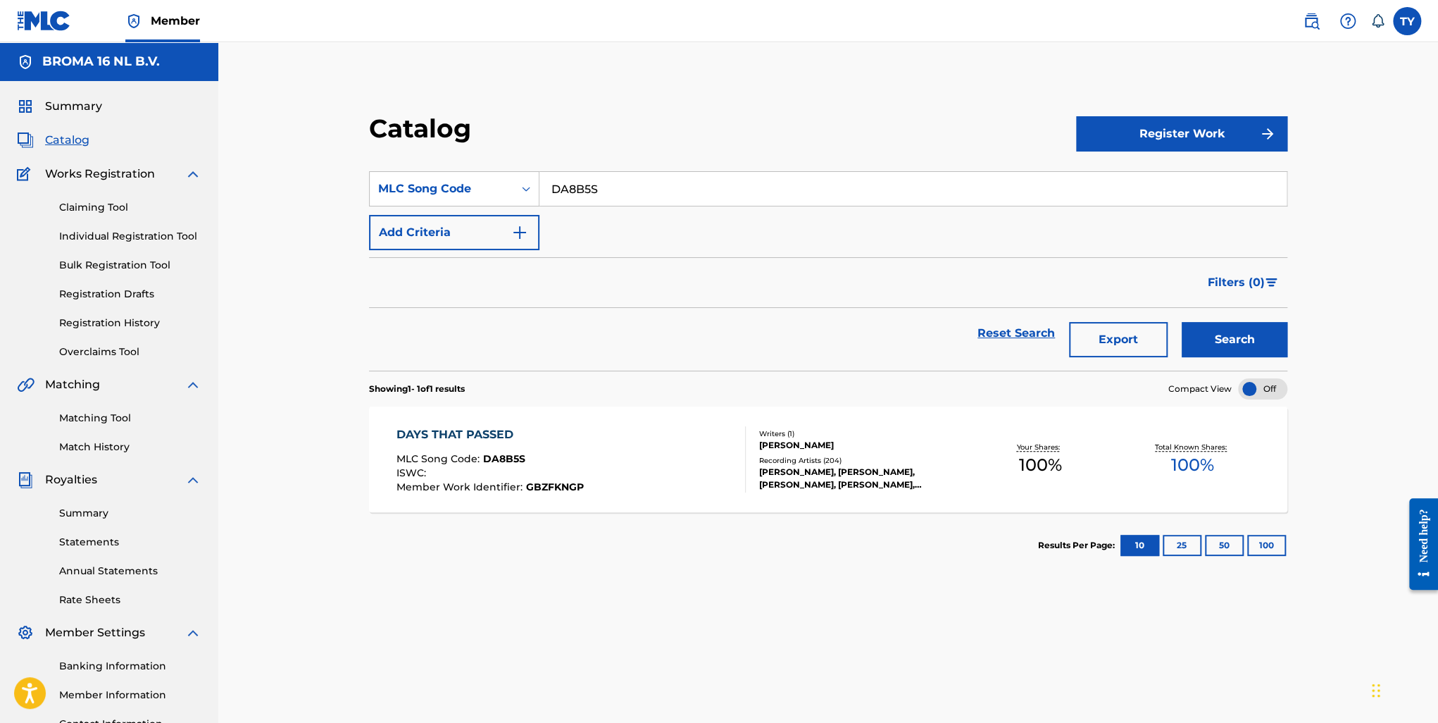
click at [464, 427] on div "DAYS THAT PASSED" at bounding box center [490, 434] width 187 height 17
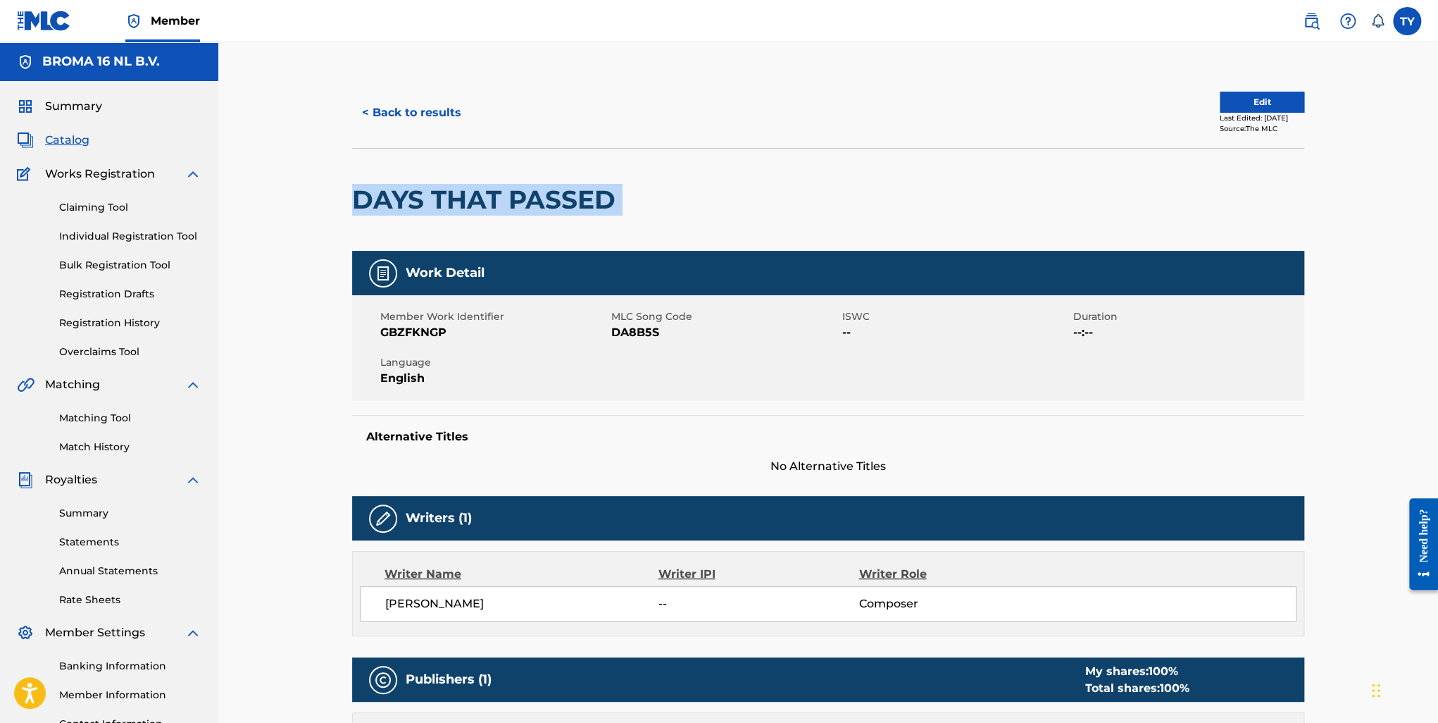
drag, startPoint x: 624, startPoint y: 199, endPoint x: 342, endPoint y: 211, distance: 282.1
copy div "DAYS THAT PASSED"
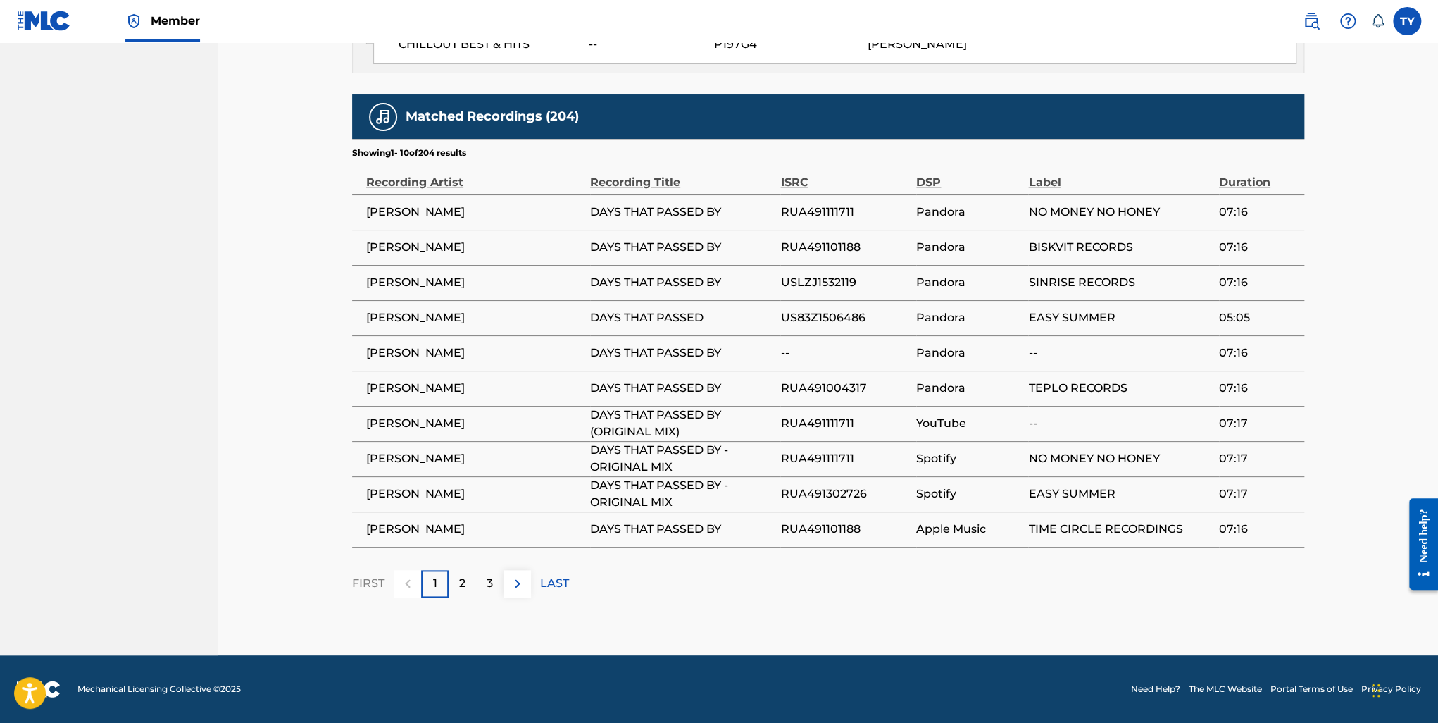
scroll to position [877, 0]
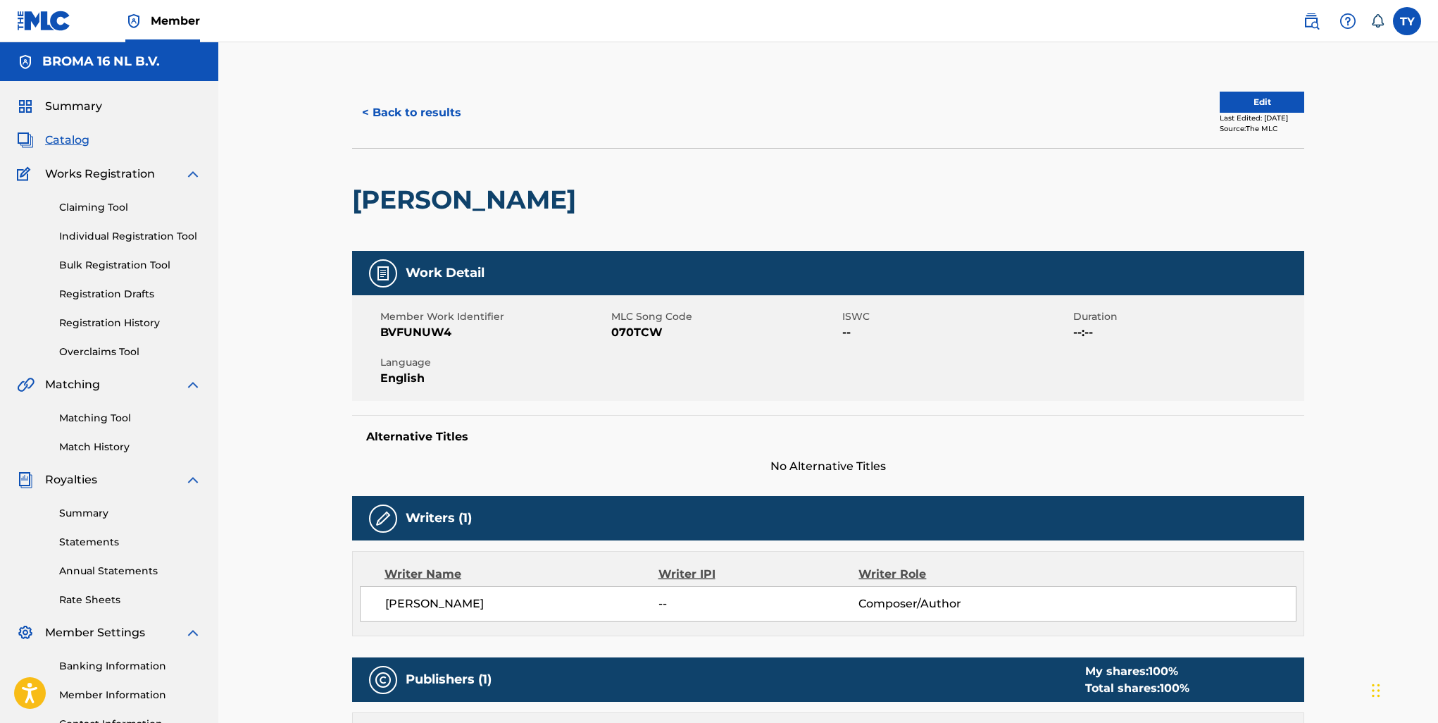
click at [64, 142] on span "Catalog" at bounding box center [67, 140] width 44 height 17
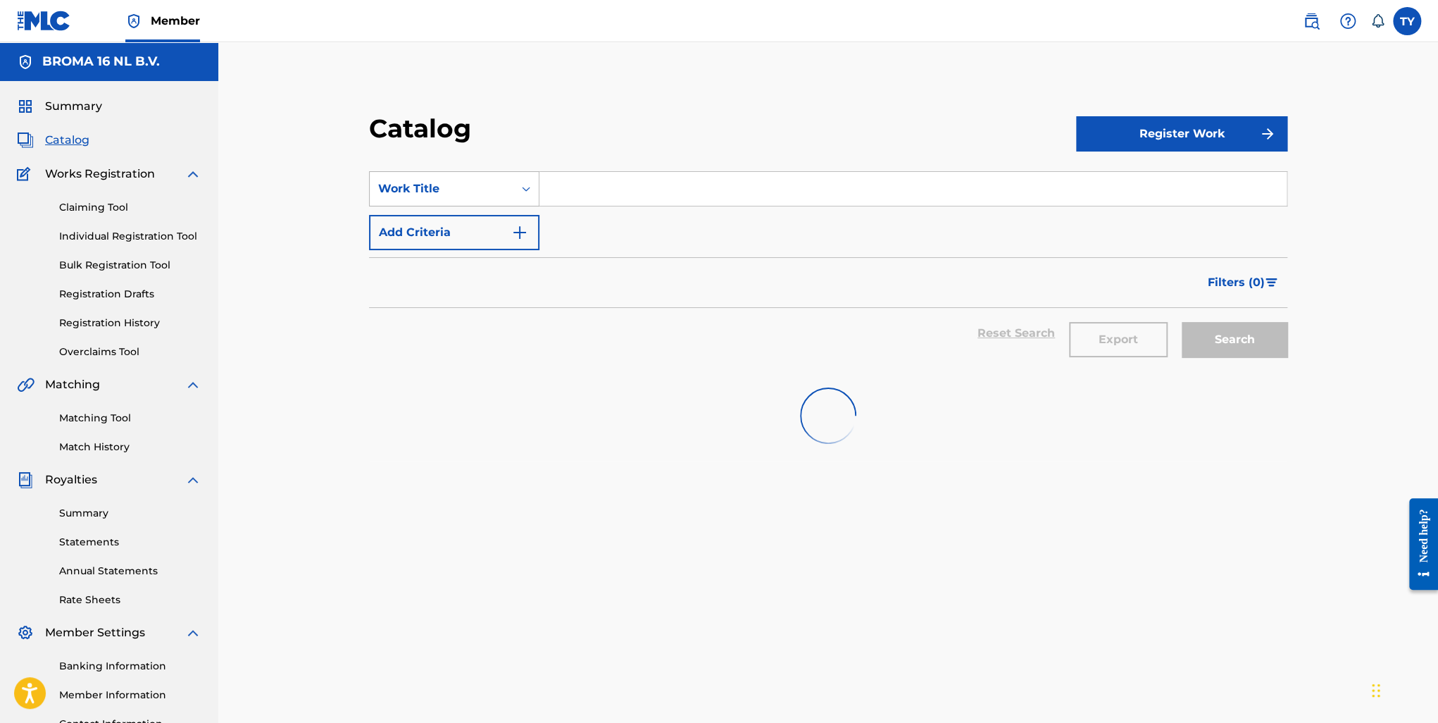
click at [459, 182] on div "Work Title" at bounding box center [441, 188] width 127 height 17
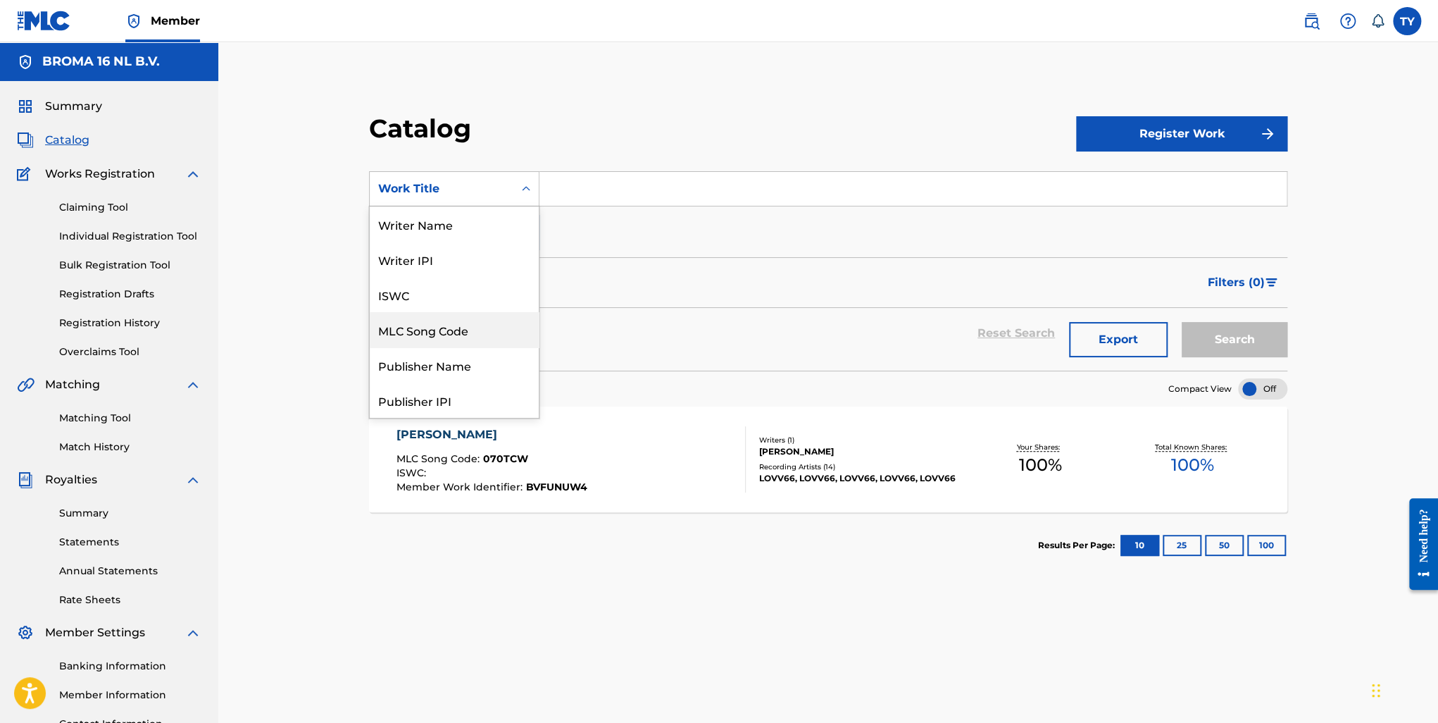
drag, startPoint x: 480, startPoint y: 336, endPoint x: 502, endPoint y: 326, distance: 24.0
click at [480, 336] on div "MLC Song Code" at bounding box center [454, 329] width 169 height 35
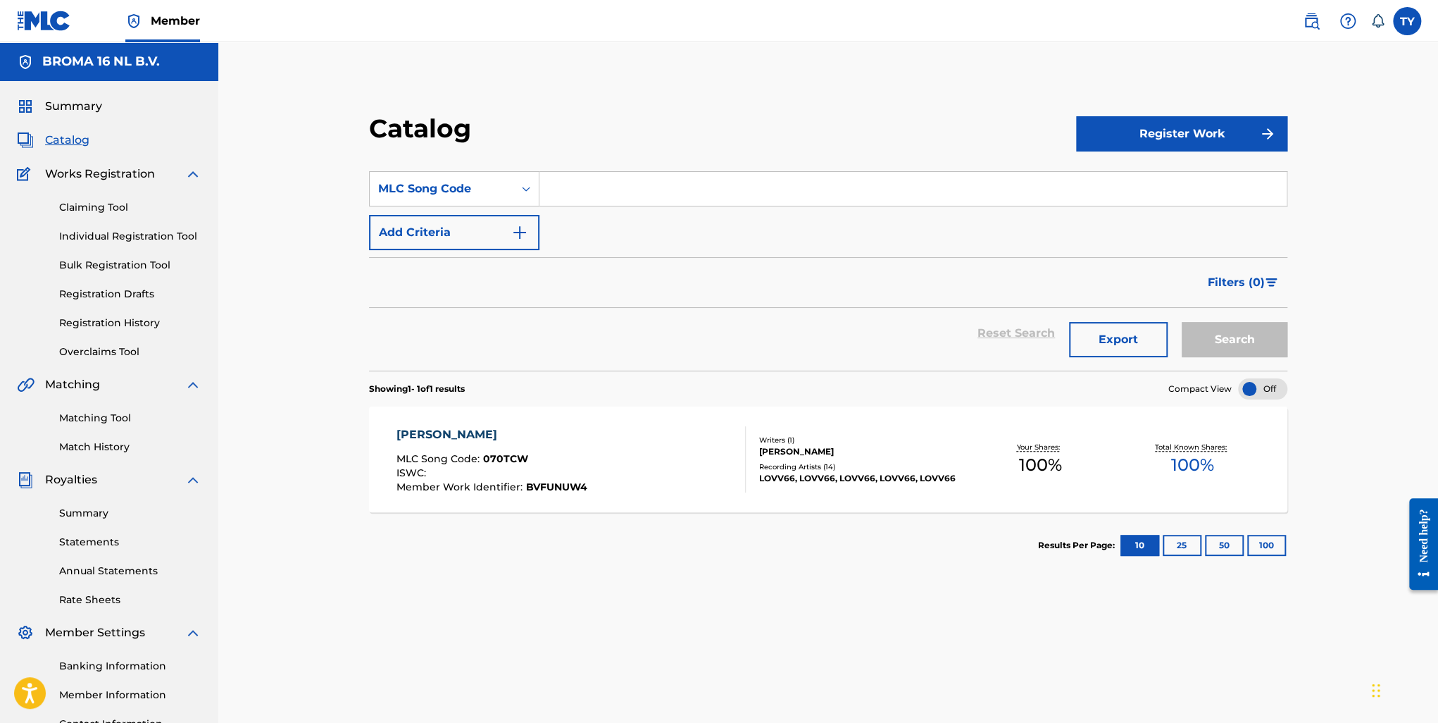
click at [606, 197] on input "Search Form" at bounding box center [913, 189] width 747 height 34
paste input "CA8DF6"
type input "CA8DF6"
click at [1217, 341] on button "Search" at bounding box center [1235, 339] width 106 height 35
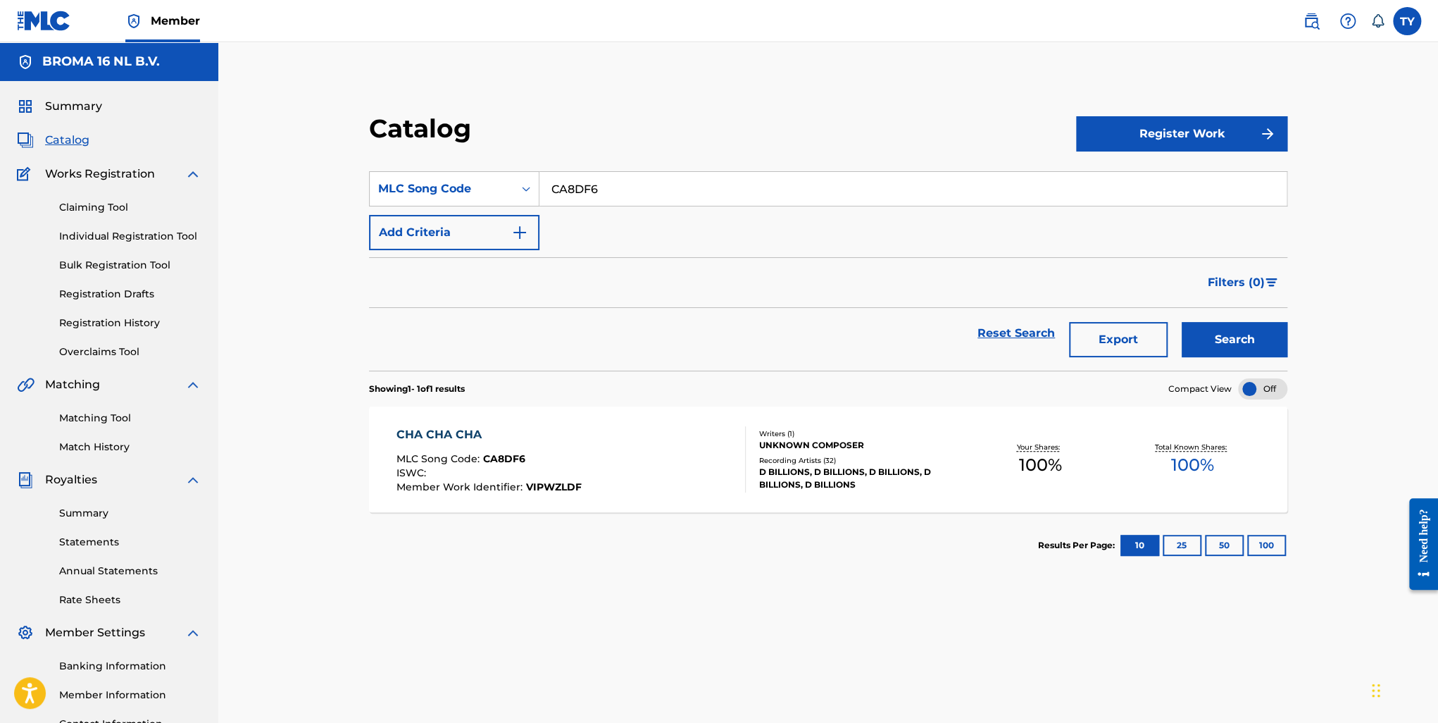
click at [442, 434] on div "CHA CHA CHA" at bounding box center [489, 434] width 185 height 17
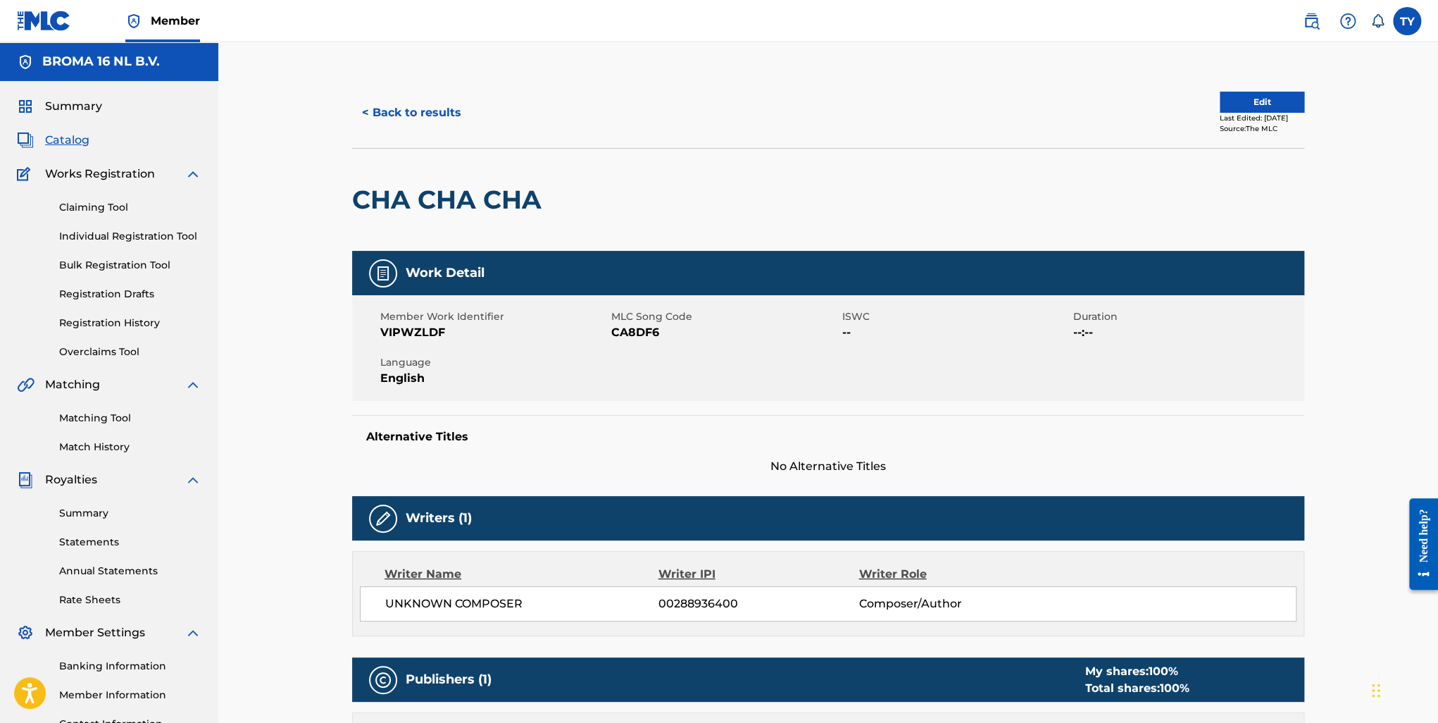
click at [1092, 598] on div "UNKNOWN COMPOSER 00288936400 Composer/Author" at bounding box center [840, 603] width 911 height 17
drag, startPoint x: 82, startPoint y: 142, endPoint x: 95, endPoint y: 136, distance: 14.8
click at [82, 142] on span "Catalog" at bounding box center [67, 140] width 44 height 17
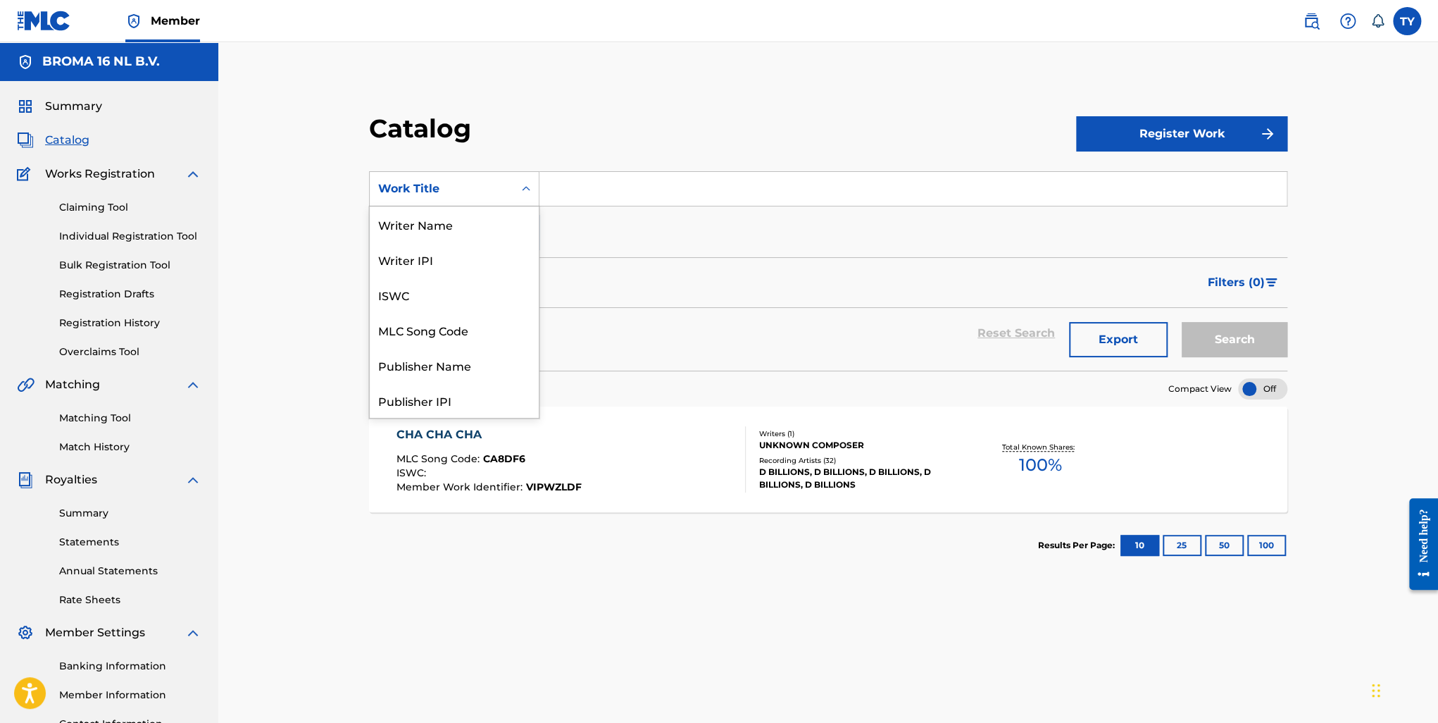
click at [493, 175] on div "Work Title" at bounding box center [454, 188] width 170 height 35
click at [469, 335] on div "MLC Song Code" at bounding box center [454, 329] width 169 height 35
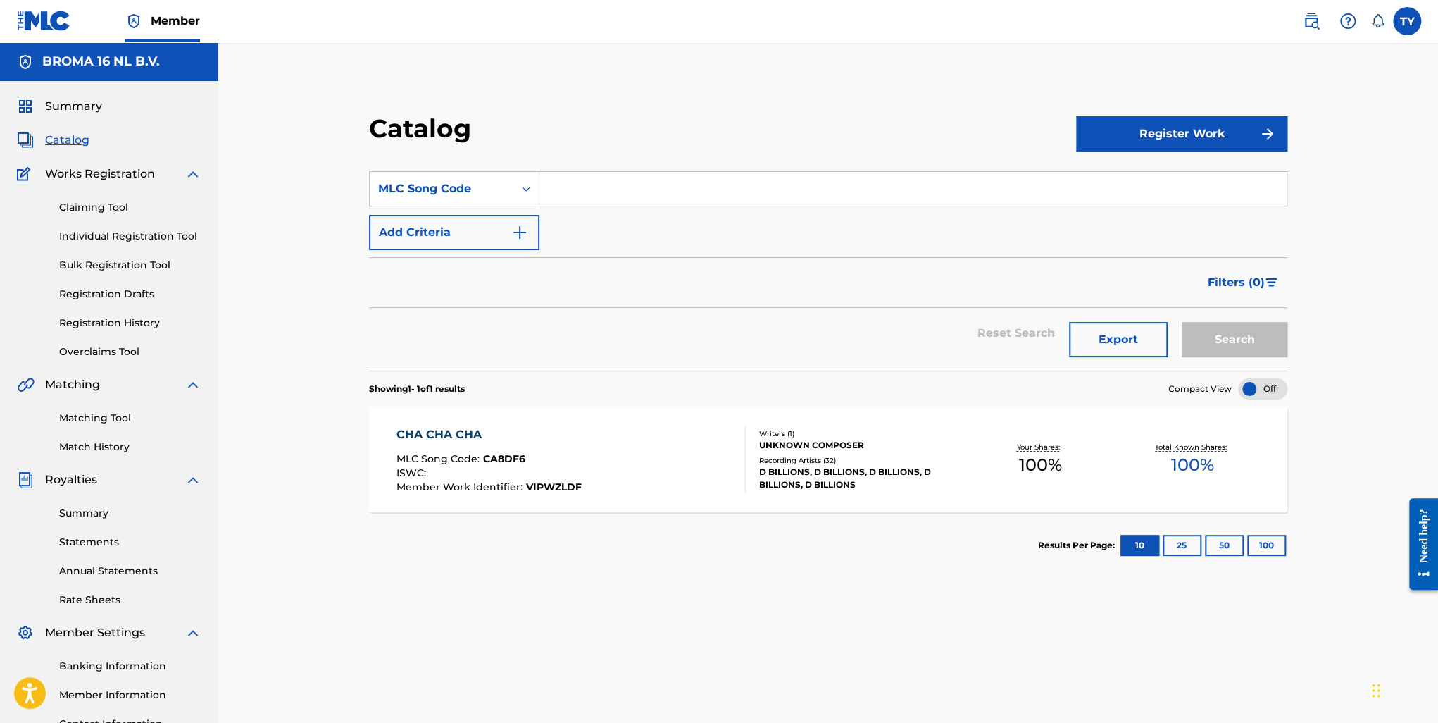
click at [614, 178] on input "Search Form" at bounding box center [913, 189] width 747 height 34
paste input "SA1SZJ"
type input "SA1SZJ"
click at [1230, 343] on button "Search" at bounding box center [1235, 339] width 106 height 35
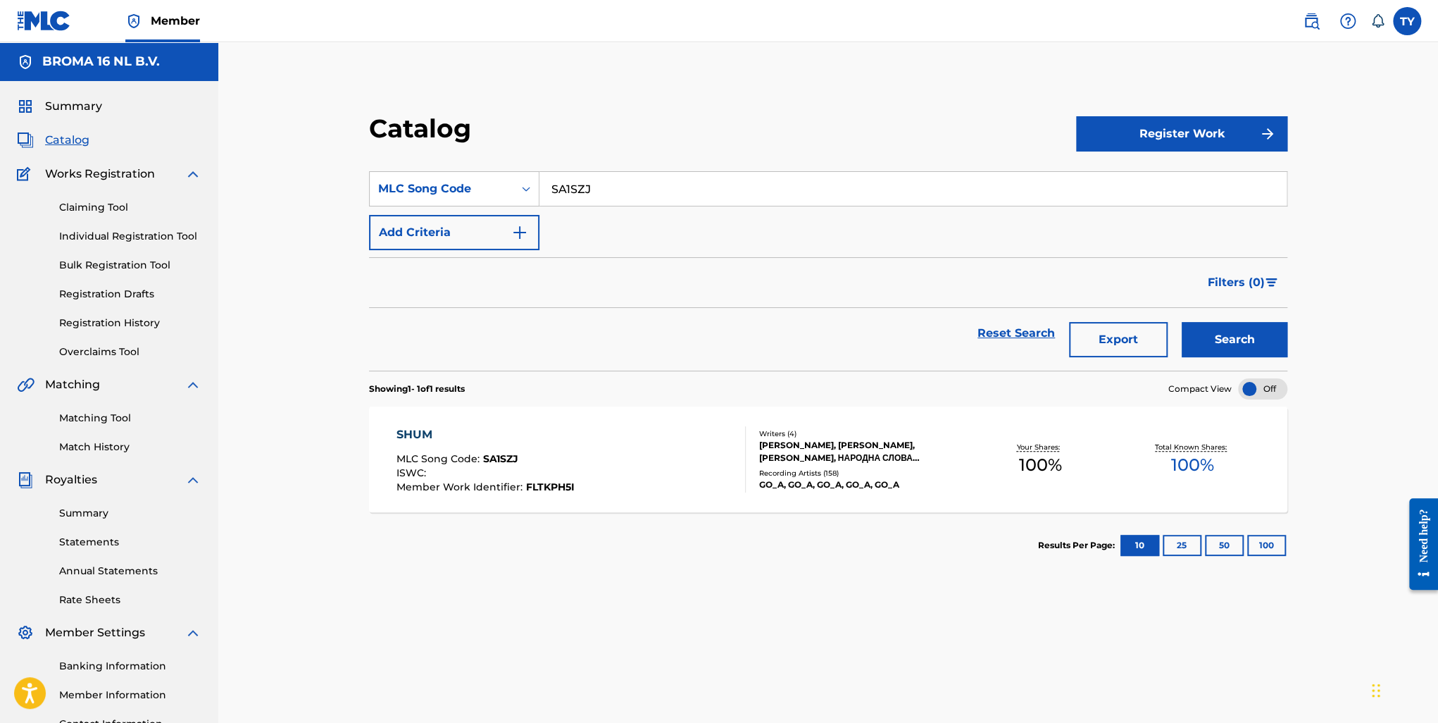
click at [411, 438] on div "SHUM" at bounding box center [486, 434] width 178 height 17
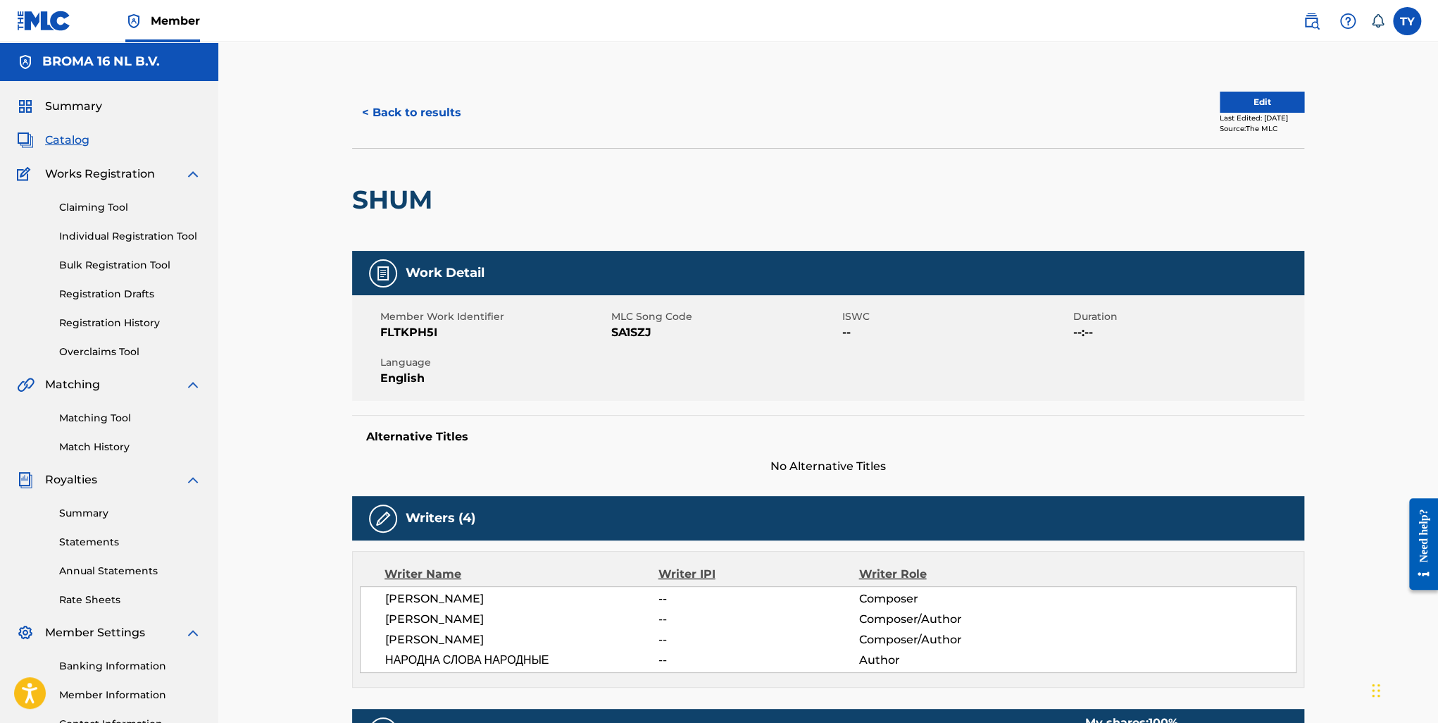
click at [73, 101] on span "Summary" at bounding box center [73, 106] width 57 height 17
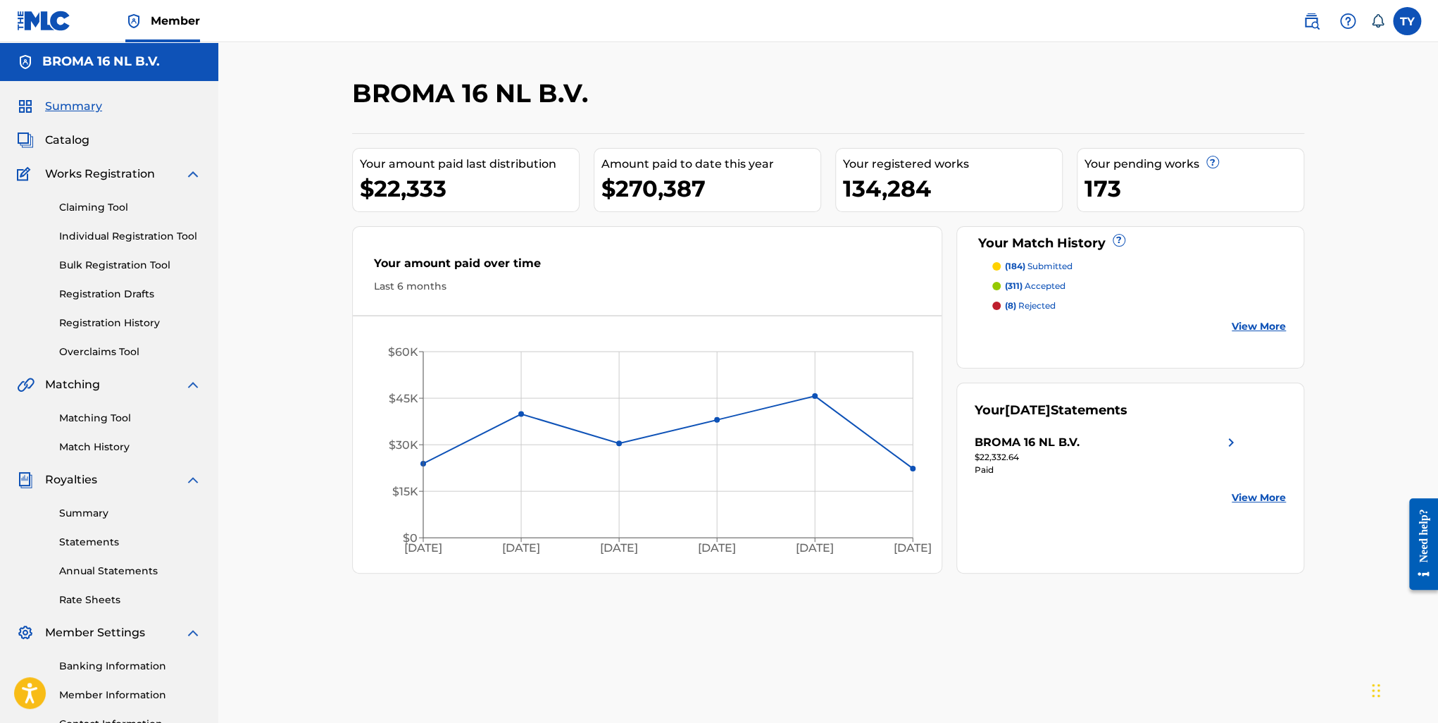
click at [1230, 447] on img at bounding box center [1231, 442] width 17 height 17
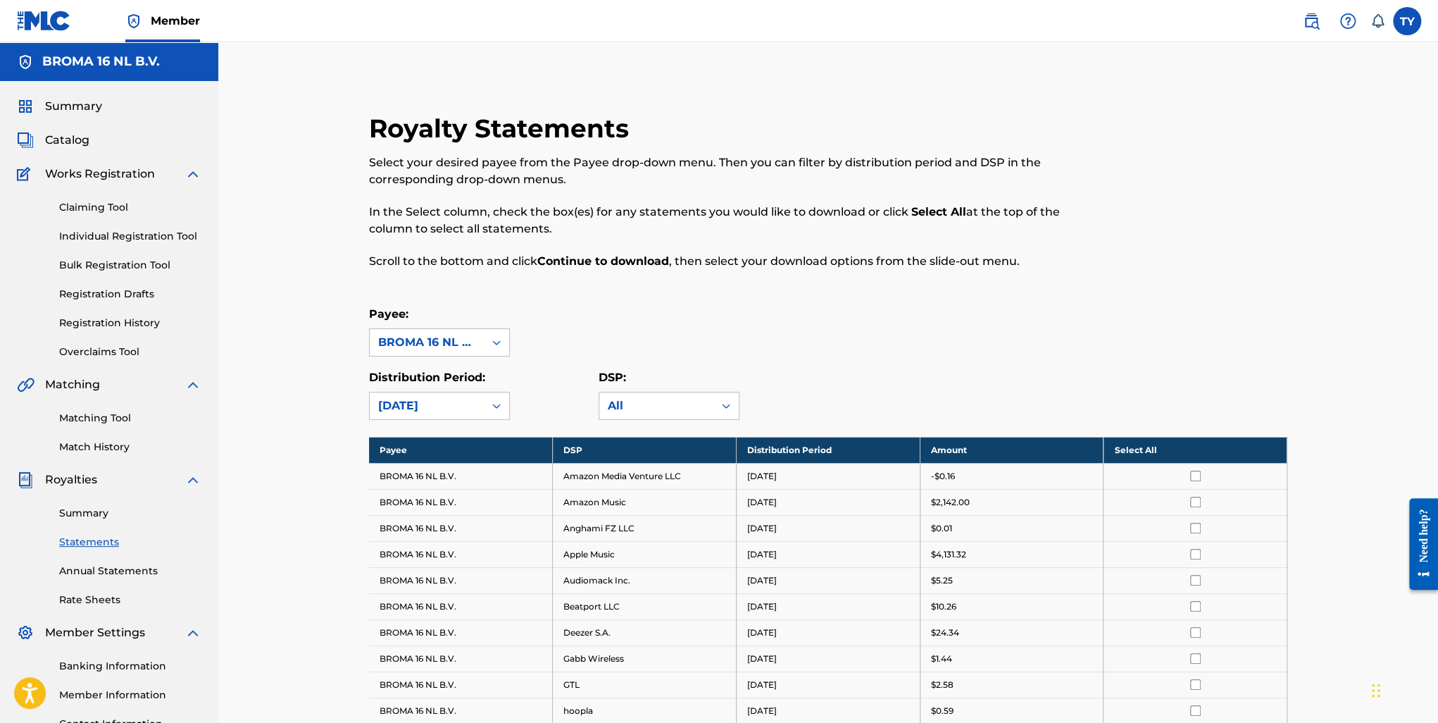
click at [88, 516] on link "Summary" at bounding box center [130, 513] width 142 height 15
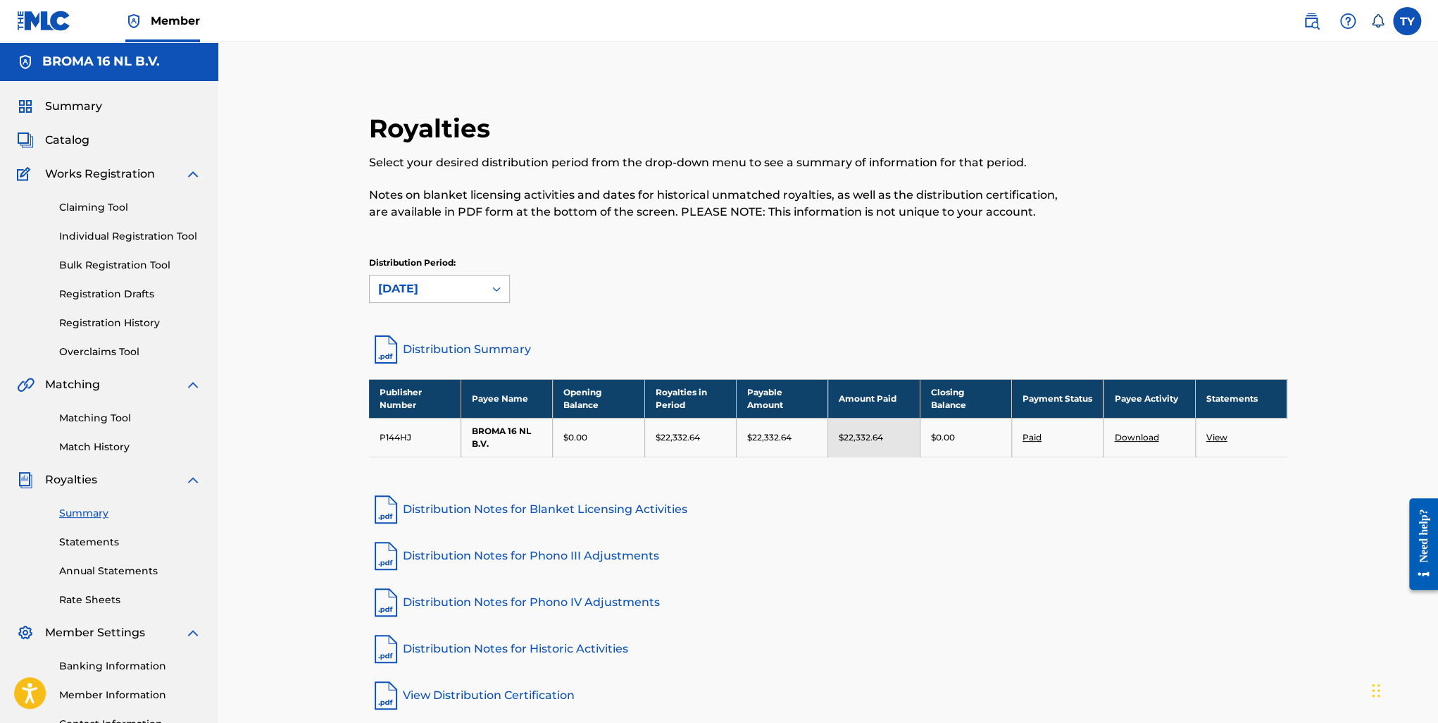
click at [431, 291] on div "[DATE]" at bounding box center [426, 288] width 97 height 17
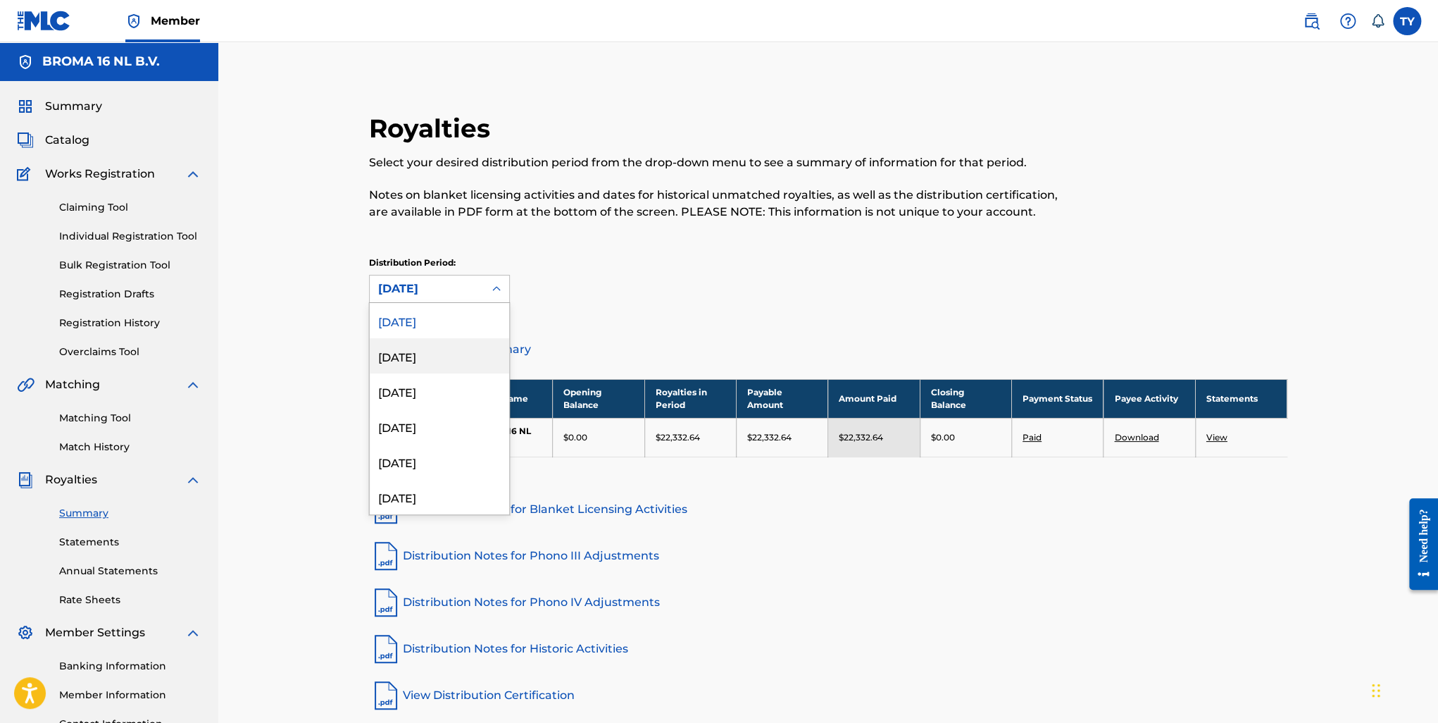
click at [408, 353] on div "[DATE]" at bounding box center [439, 355] width 139 height 35
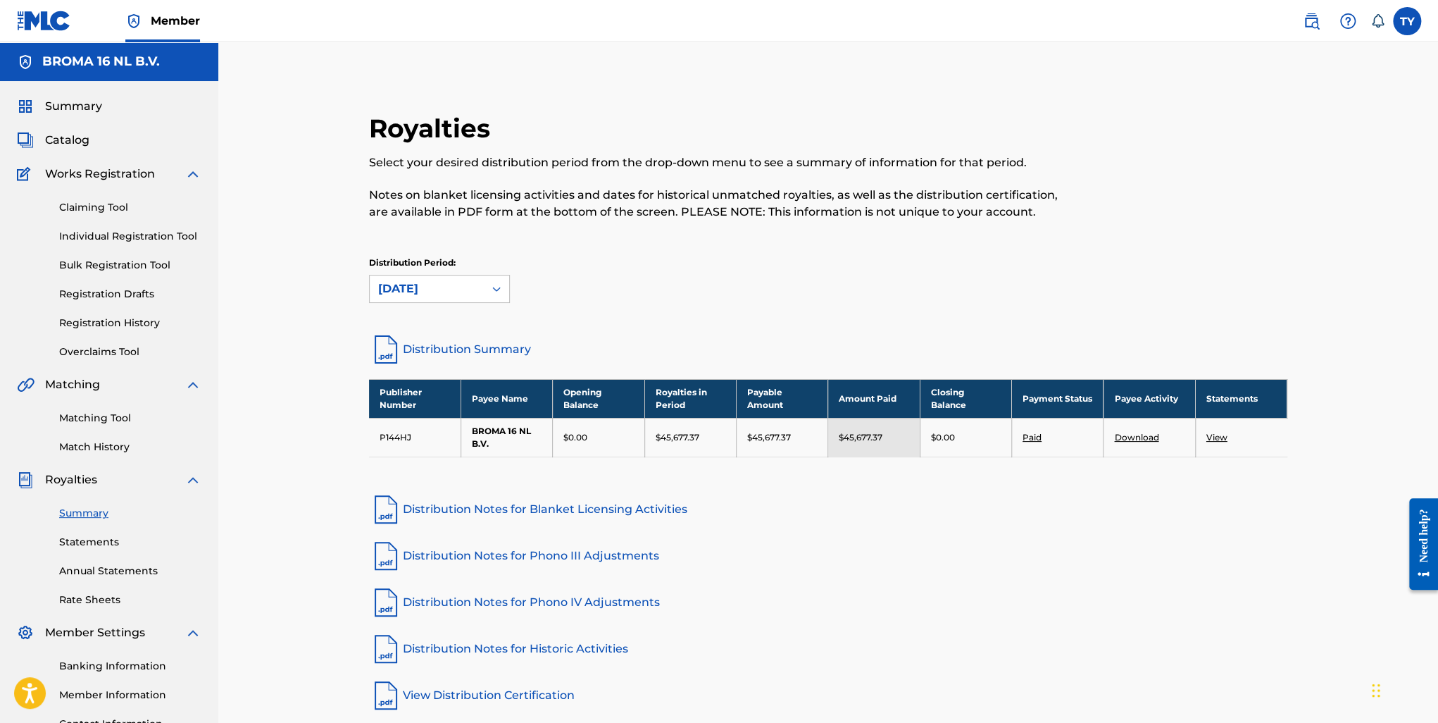
click at [1219, 437] on link "View" at bounding box center [1217, 437] width 21 height 11
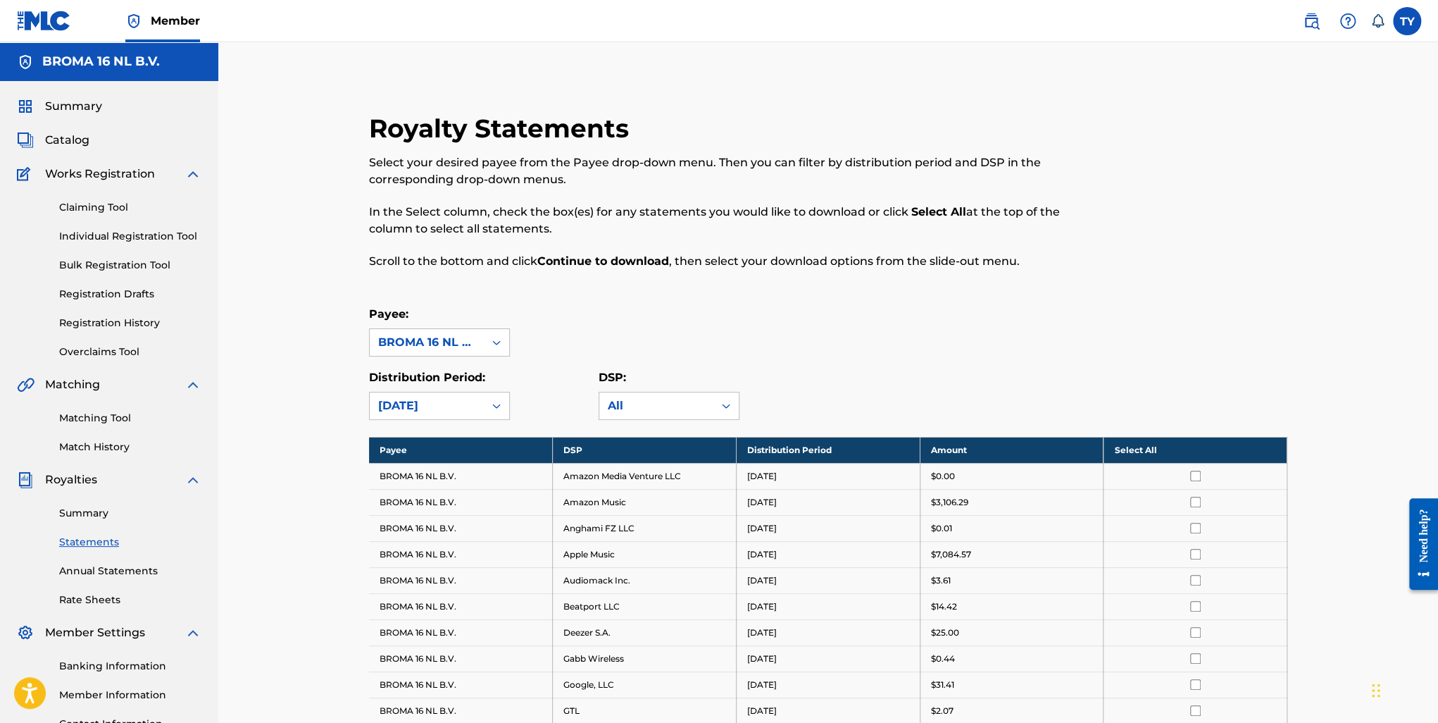
click at [1144, 449] on th "Select All" at bounding box center [1196, 450] width 184 height 26
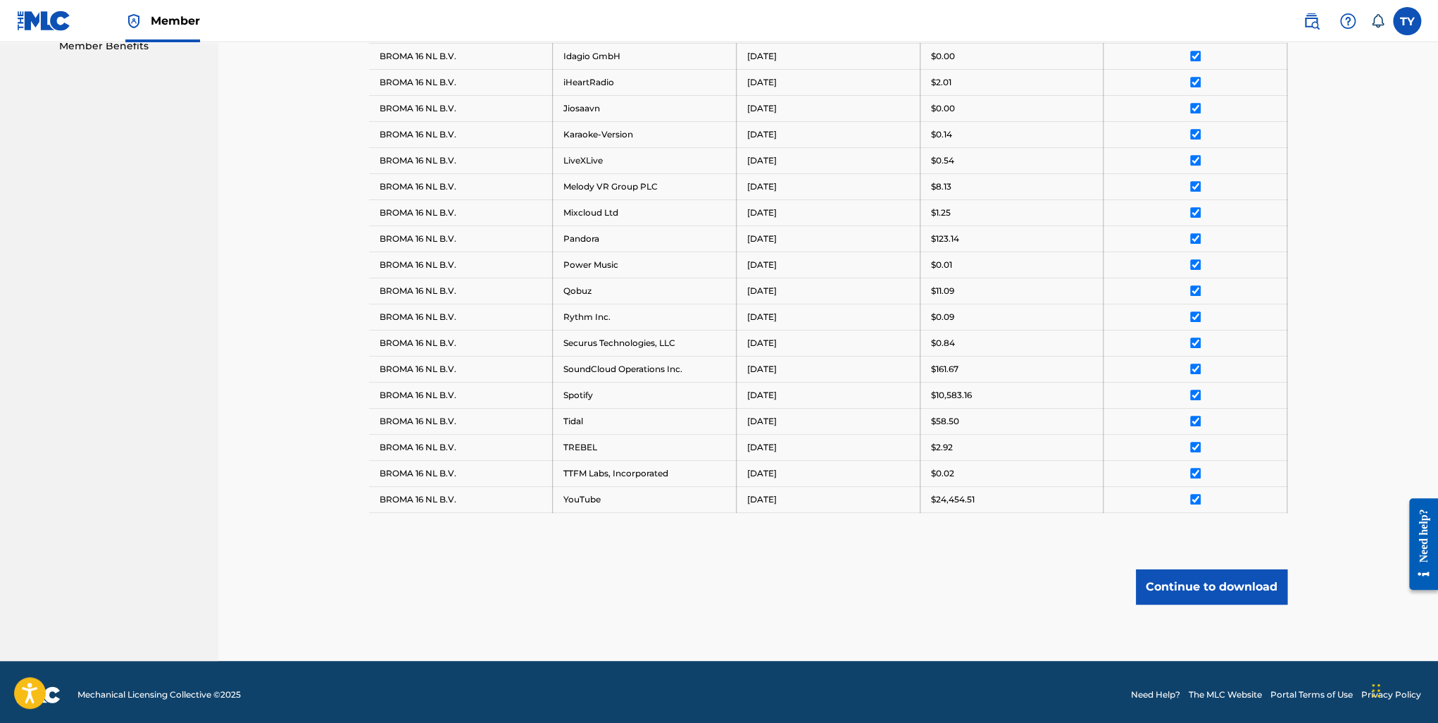
scroll to position [707, 0]
click at [1210, 592] on button "Continue to download" at bounding box center [1211, 585] width 151 height 35
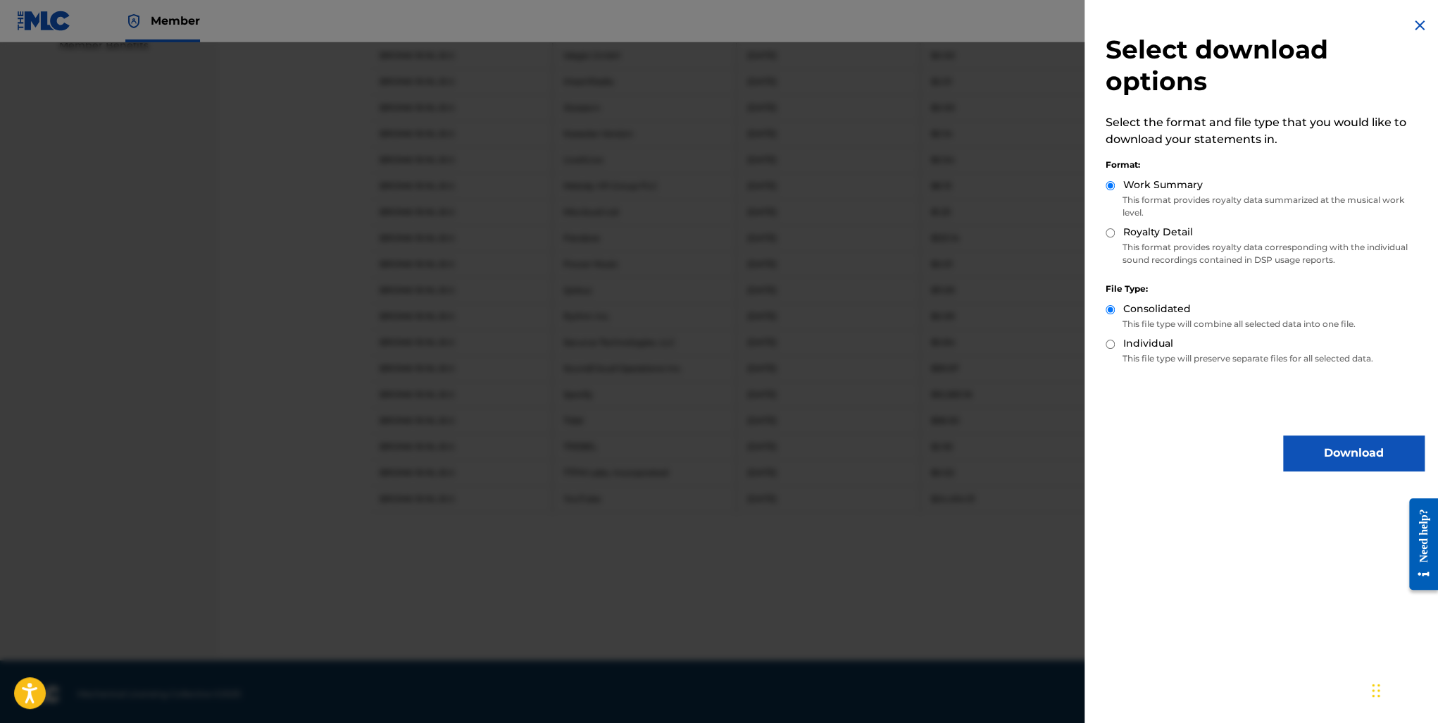
click at [1333, 443] on button "Download" at bounding box center [1353, 452] width 141 height 35
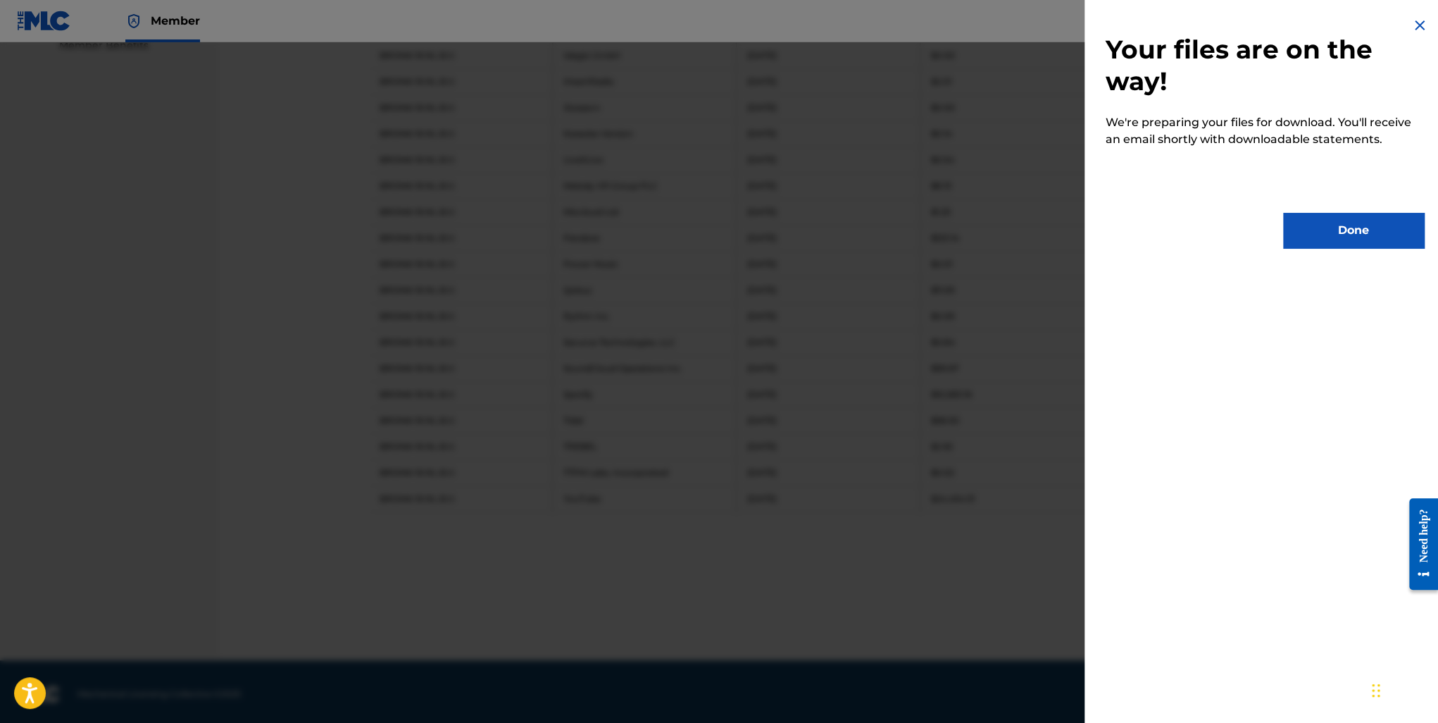
click at [1367, 229] on button "Done" at bounding box center [1353, 230] width 141 height 35
